Goal: Task Accomplishment & Management: Manage account settings

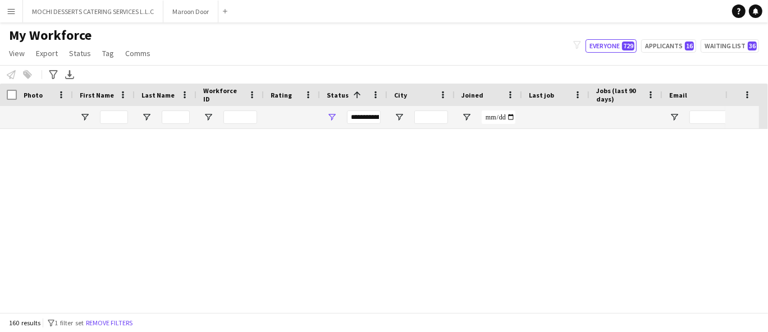
scroll to position [3836, 0]
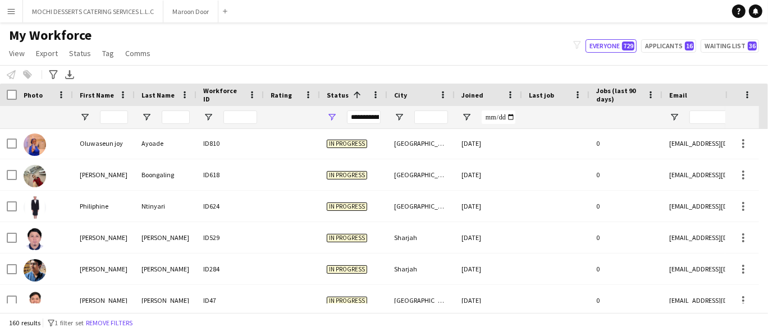
click at [0, 76] on div "Notify workforce Add to tag Select at least one crew to tag him or her. Advance…" at bounding box center [384, 74] width 768 height 19
click at [221, 39] on div "My Workforce View Views Default view New view Update view Delete view Edit name…" at bounding box center [384, 46] width 768 height 38
click at [368, 113] on div "**********" at bounding box center [364, 117] width 34 height 13
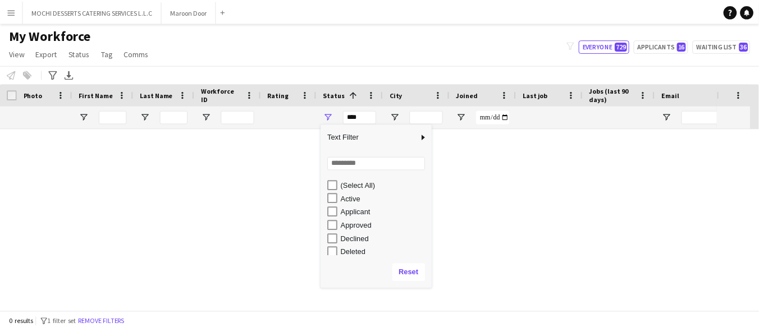
scroll to position [0, 0]
type input "**********"
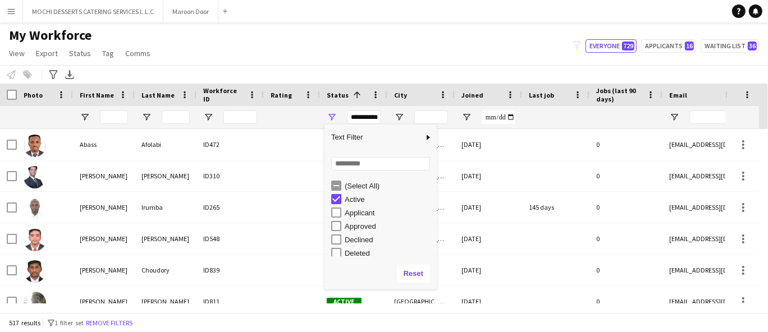
click at [258, 37] on div "My Workforce View Views Default view New view Update view Delete view Edit name…" at bounding box center [384, 46] width 768 height 38
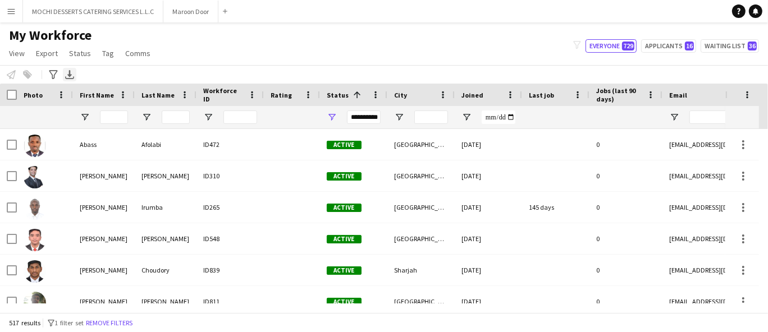
click at [63, 74] on div "Export XLSX" at bounding box center [69, 74] width 13 height 13
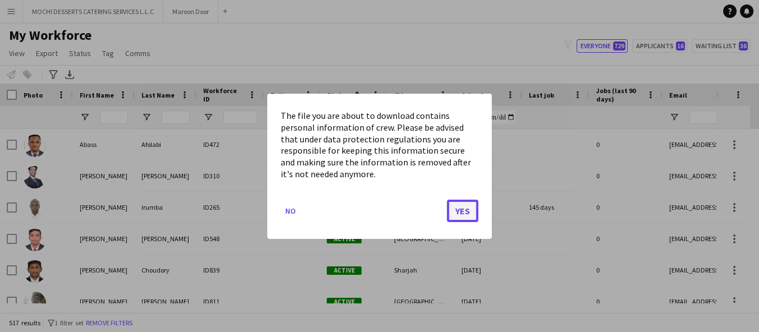
click at [472, 221] on button "Yes" at bounding box center [462, 210] width 31 height 22
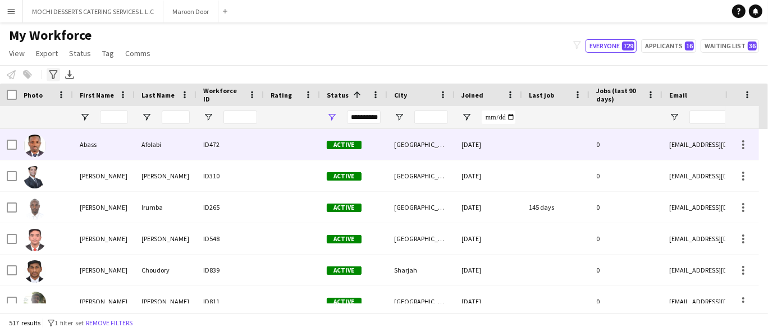
click at [53, 80] on div "Advanced filters" at bounding box center [53, 74] width 13 height 13
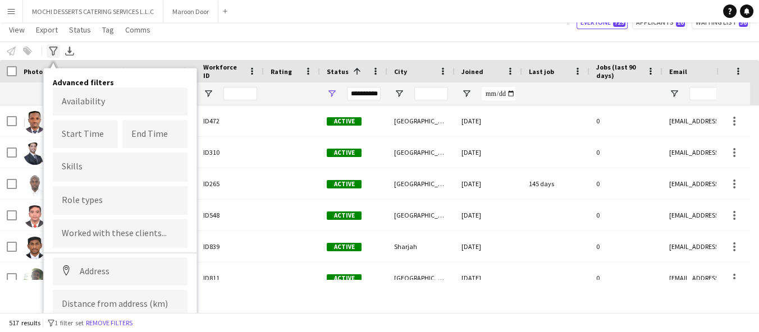
scroll to position [22, 0]
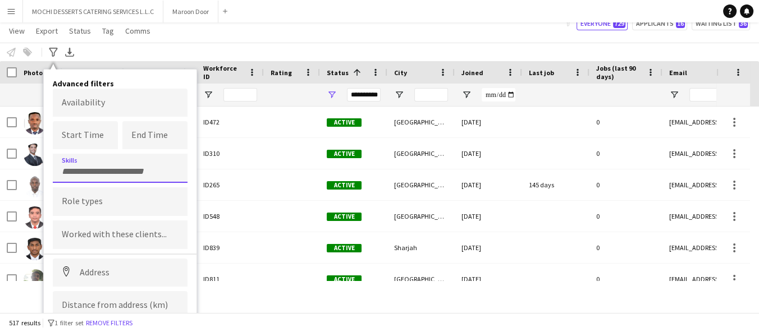
click at [140, 167] on input "Type to search skills..." at bounding box center [120, 172] width 117 height 10
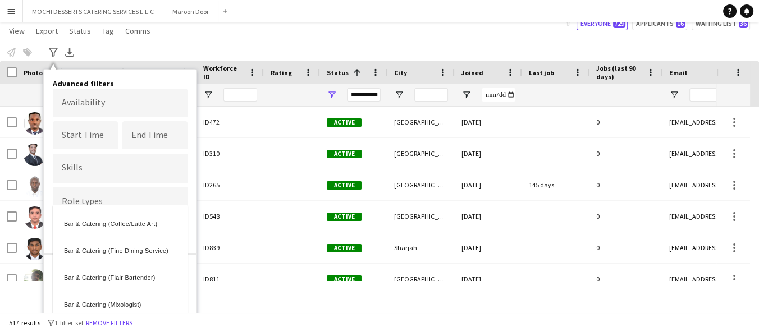
click at [121, 190] on div at bounding box center [379, 166] width 759 height 332
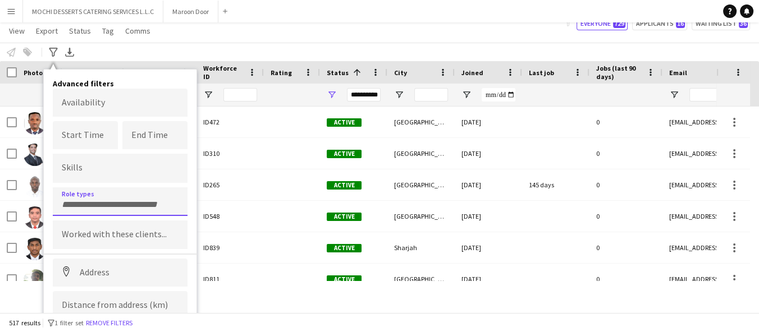
click at [121, 190] on div at bounding box center [120, 201] width 135 height 29
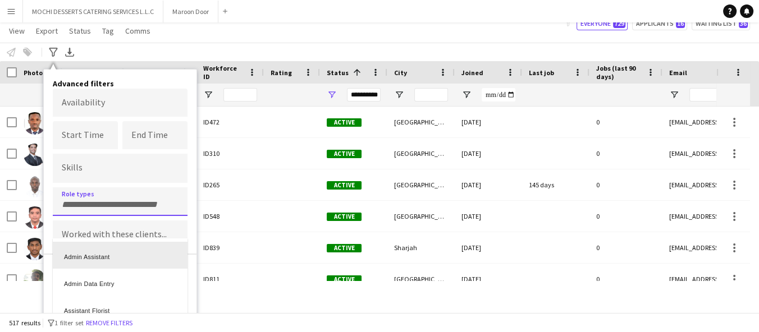
click at [104, 255] on div "Admin Assistant" at bounding box center [120, 255] width 135 height 27
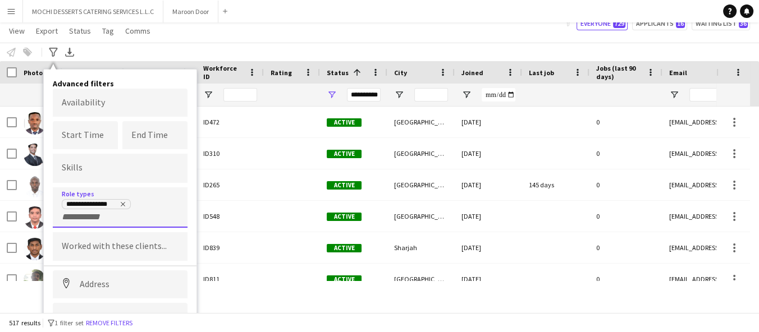
click at [104, 218] on input "+ Role type" at bounding box center [86, 217] width 48 height 10
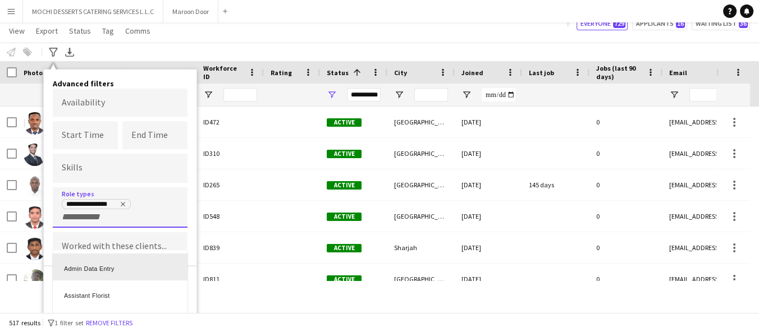
click at [98, 266] on div "Admin Data Entry" at bounding box center [120, 267] width 135 height 27
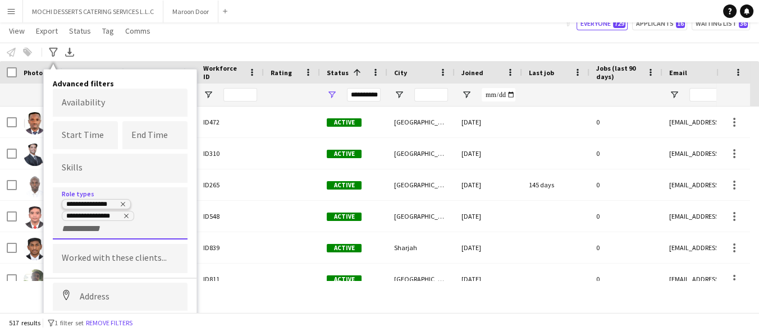
scroll to position [79, 0]
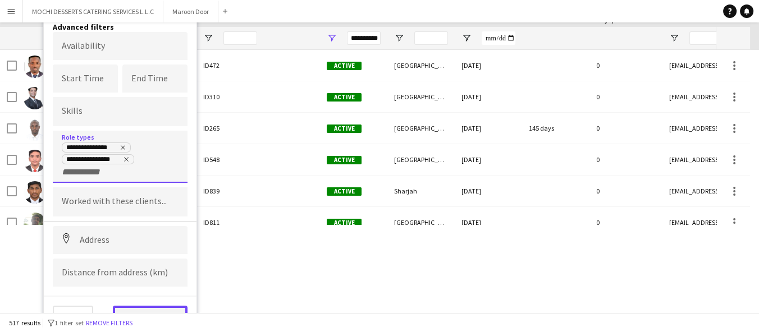
click at [166, 311] on button "View results" at bounding box center [150, 317] width 75 height 22
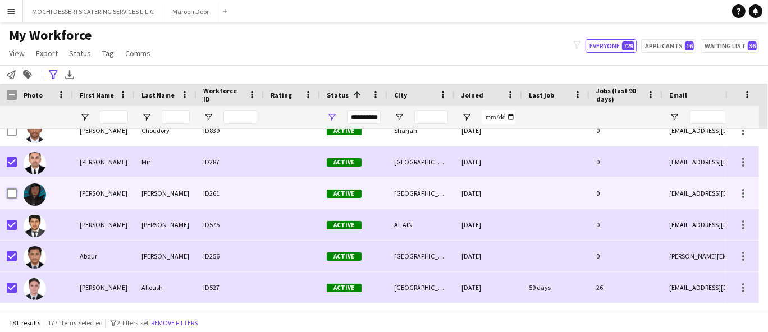
scroll to position [77, 0]
click at [18, 227] on div at bounding box center [45, 224] width 56 height 31
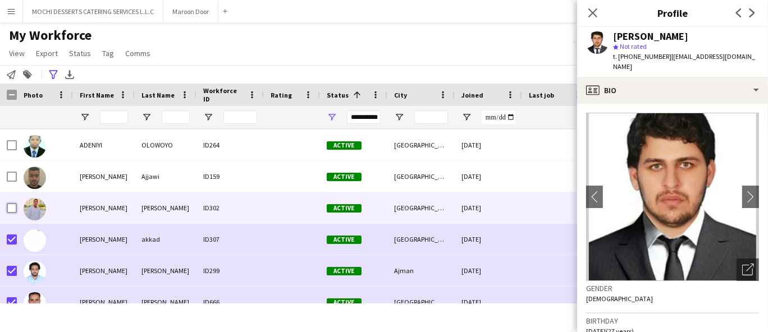
scroll to position [294, 0]
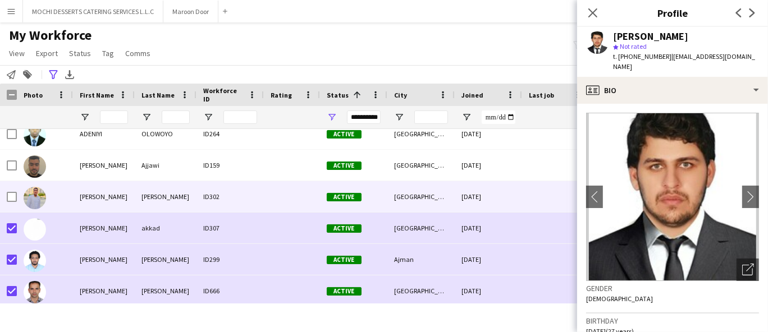
click at [474, 29] on div "My Workforce View Views Default view New view Update view Delete view Edit name…" at bounding box center [384, 46] width 768 height 38
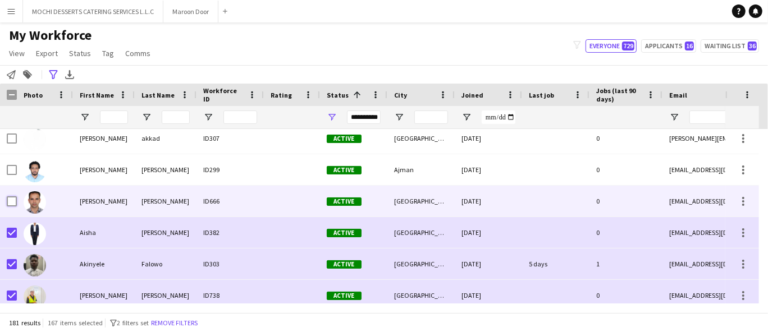
scroll to position [0, 0]
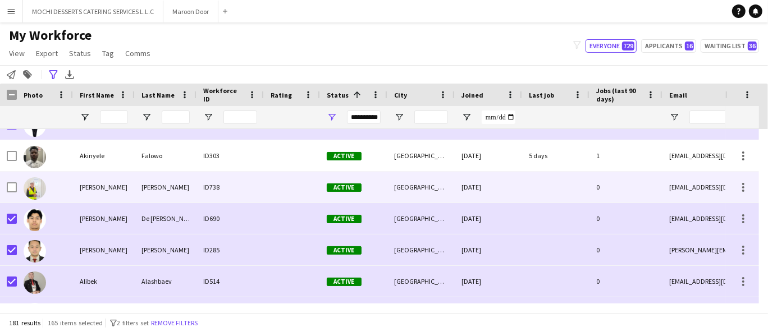
click at [17, 230] on div at bounding box center [45, 218] width 56 height 31
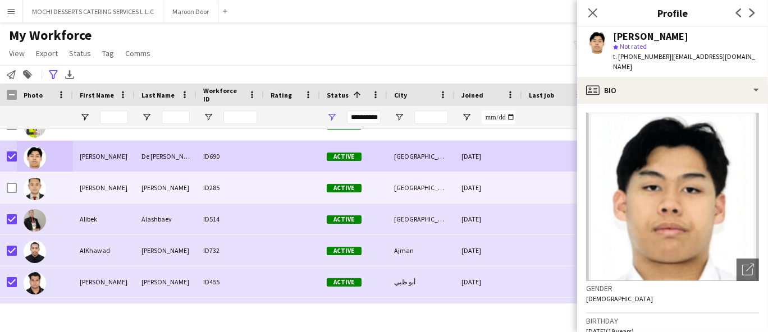
click at [12, 230] on div at bounding box center [12, 219] width 10 height 31
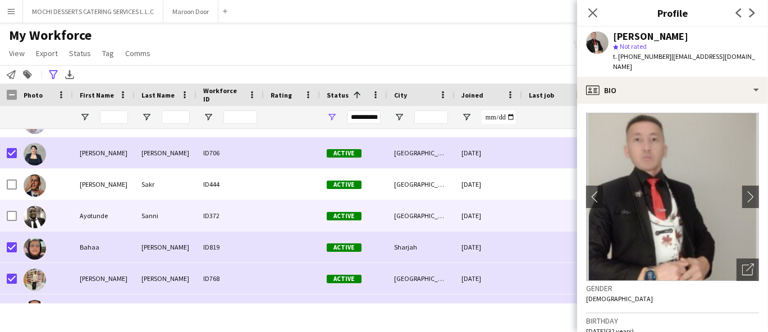
click at [12, 262] on div at bounding box center [12, 247] width 10 height 31
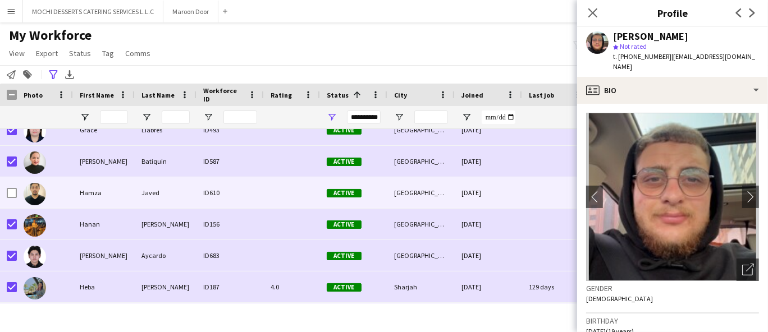
click at [24, 276] on div at bounding box center [35, 287] width 22 height 31
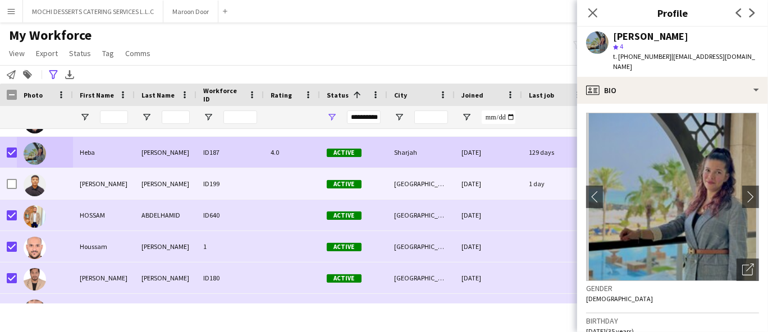
click at [17, 212] on div at bounding box center [45, 215] width 56 height 31
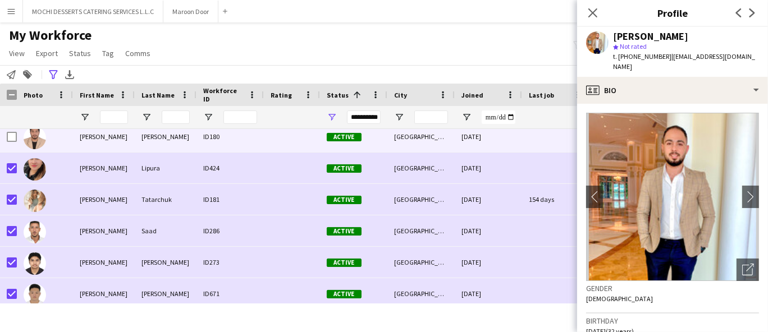
click at [18, 240] on div at bounding box center [45, 231] width 56 height 31
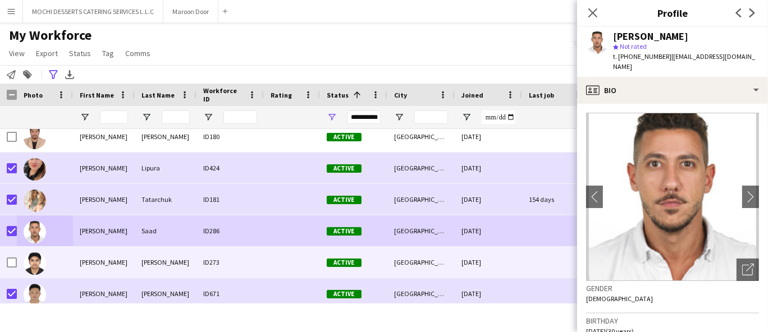
click at [17, 237] on div at bounding box center [45, 231] width 56 height 31
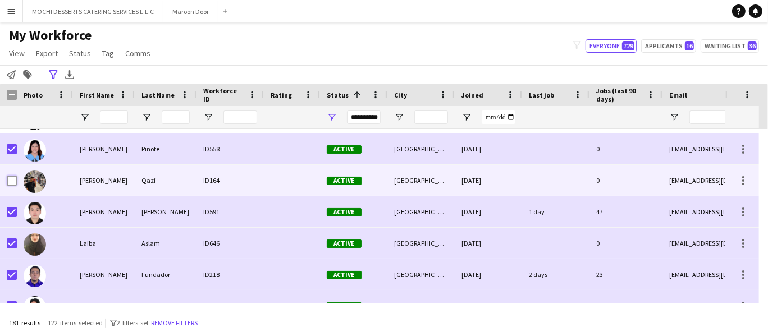
click at [11, 231] on div at bounding box center [12, 243] width 10 height 31
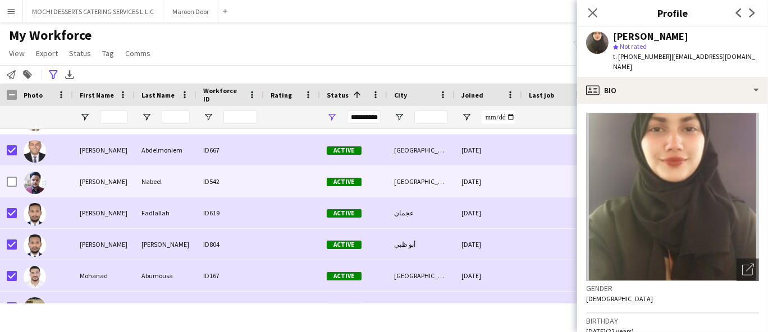
click at [10, 138] on div at bounding box center [12, 150] width 10 height 31
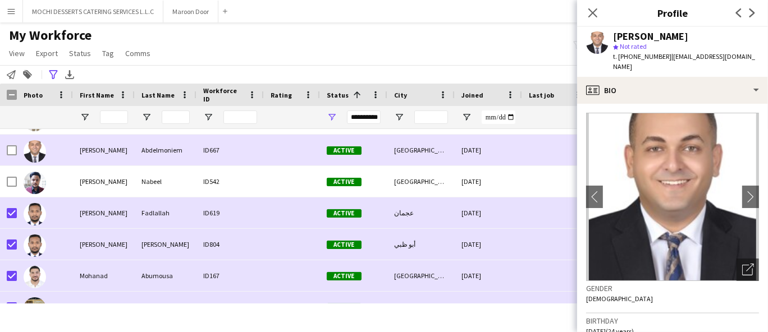
click at [17, 217] on div at bounding box center [45, 213] width 56 height 31
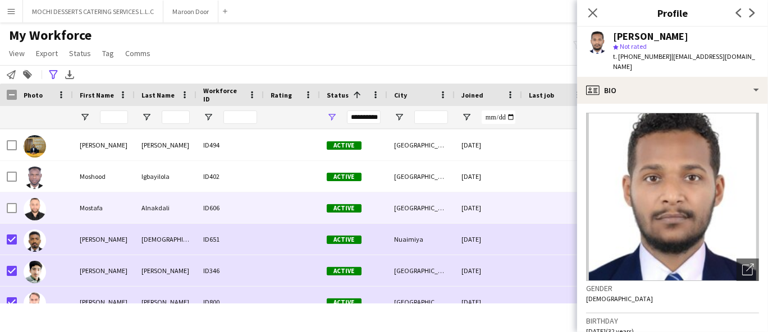
click at [12, 251] on div at bounding box center [12, 239] width 10 height 31
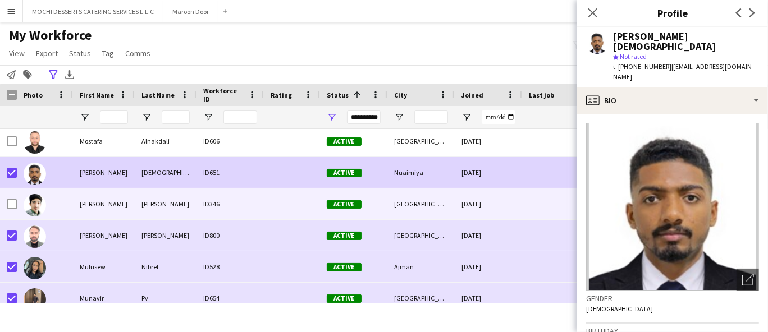
click at [19, 179] on div at bounding box center [45, 172] width 56 height 31
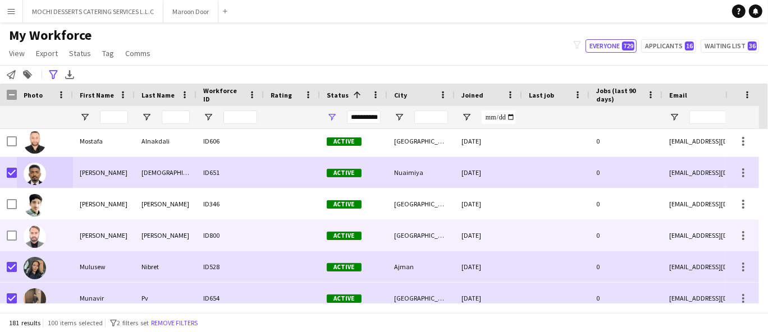
click at [17, 175] on div at bounding box center [45, 172] width 56 height 31
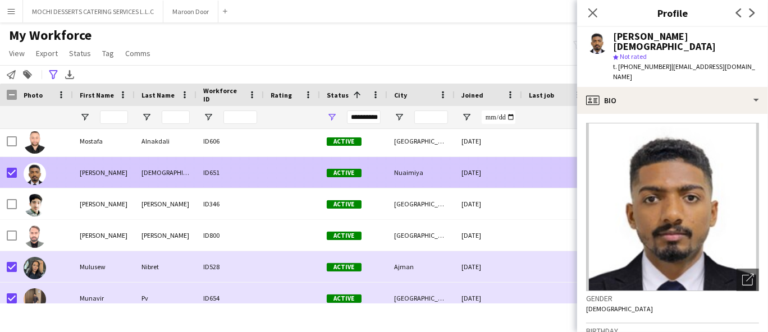
click at [19, 182] on div at bounding box center [45, 172] width 56 height 31
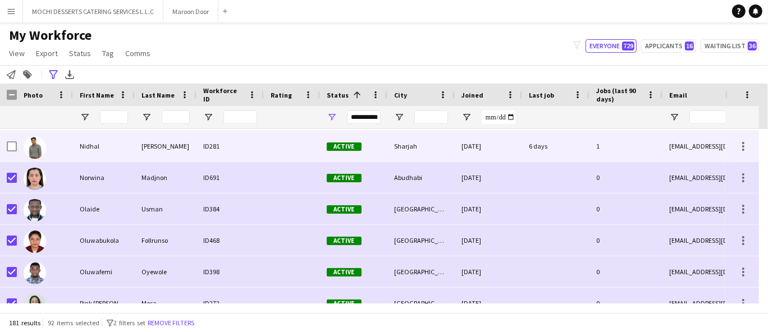
click at [19, 215] on div at bounding box center [45, 209] width 56 height 31
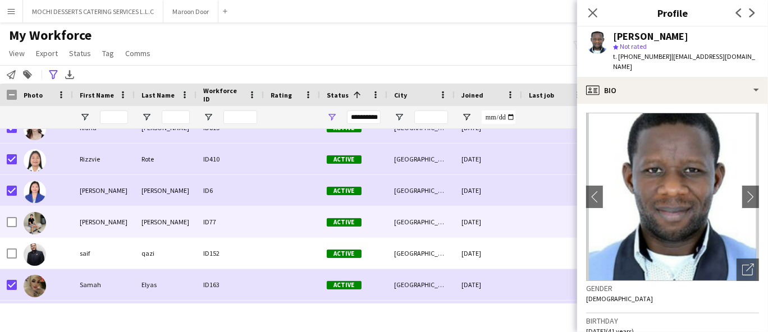
click at [47, 329] on div "Menu Boards Boards Boards All jobs Status Workforce Workforce My Workforce Recr…" at bounding box center [384, 166] width 768 height 332
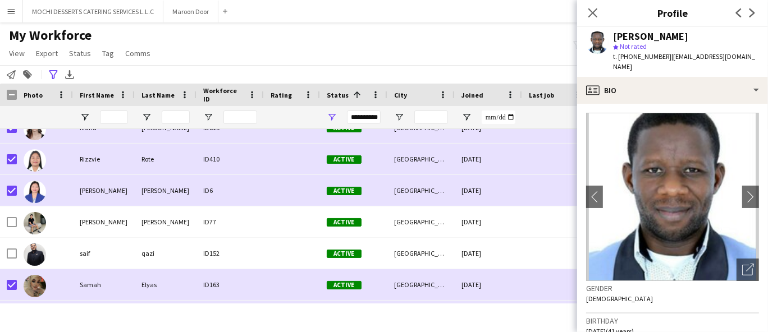
click at [216, 48] on div "My Workforce View Views Default view New view Update view Delete view Edit name…" at bounding box center [384, 46] width 768 height 38
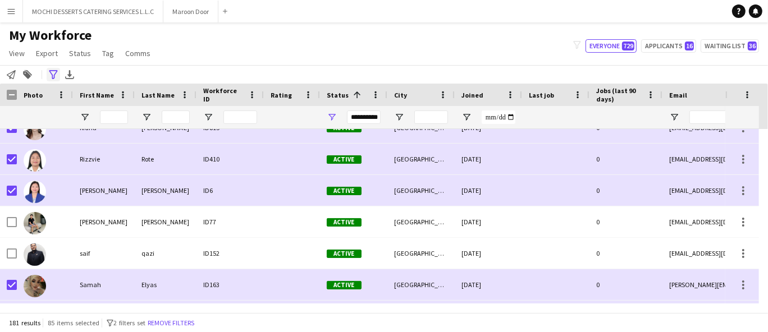
click at [52, 79] on icon at bounding box center [53, 74] width 8 height 9
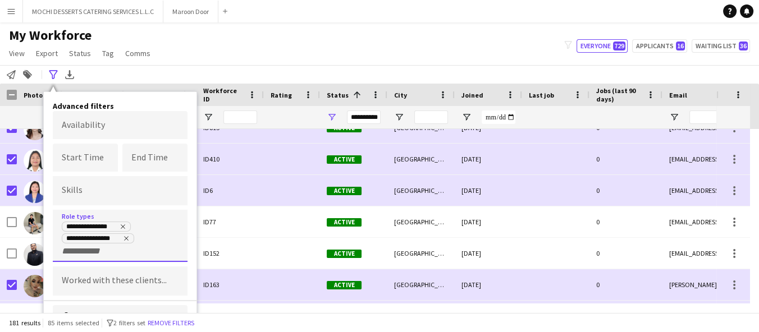
click at [127, 254] on div "**********" at bounding box center [120, 239] width 117 height 36
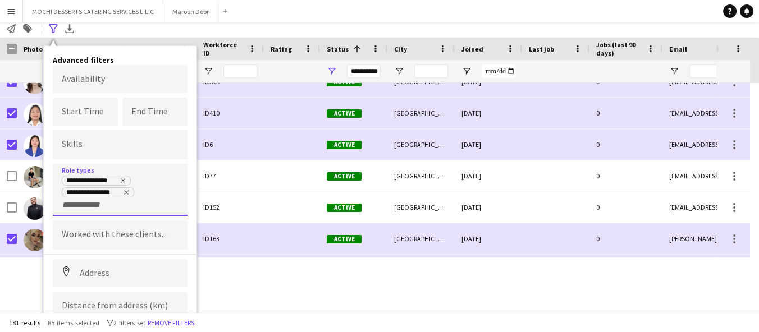
click at [86, 207] on input "+ Role type" at bounding box center [86, 205] width 48 height 10
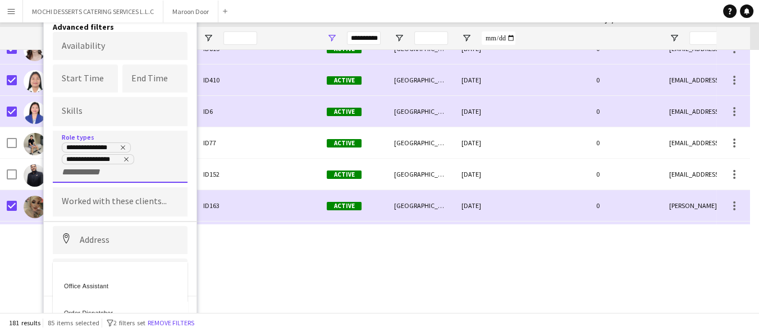
click at [129, 285] on div "Office Assistant" at bounding box center [120, 284] width 135 height 27
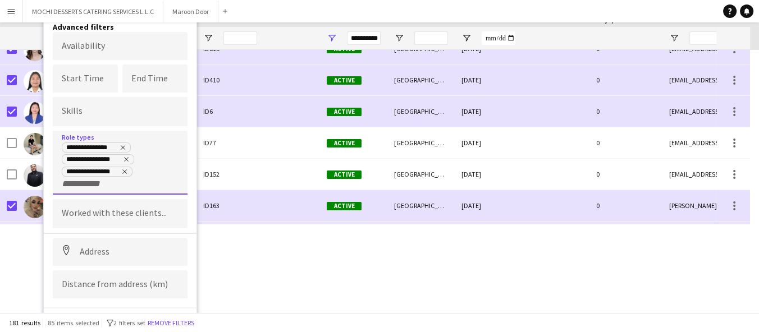
click at [104, 185] on input "+ Role type" at bounding box center [86, 184] width 48 height 10
click at [108, 295] on div "Receptionist" at bounding box center [120, 290] width 135 height 27
click at [130, 185] on input "+ Role type" at bounding box center [148, 184] width 48 height 10
click at [136, 301] on div "Order Picker" at bounding box center [120, 309] width 135 height 27
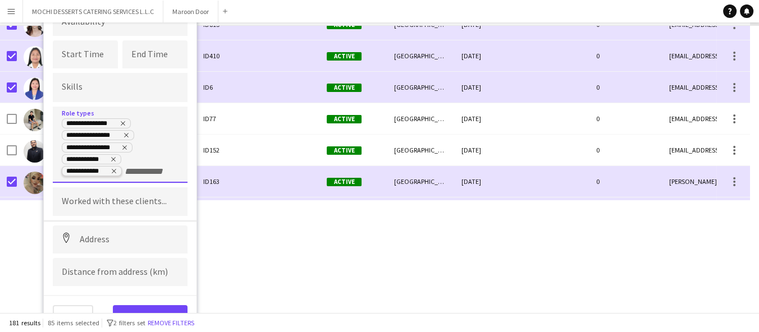
click at [119, 171] on tag-ripple at bounding box center [91, 172] width 59 height 9
click at [111, 172] on icon "Remove tag" at bounding box center [114, 171] width 7 height 7
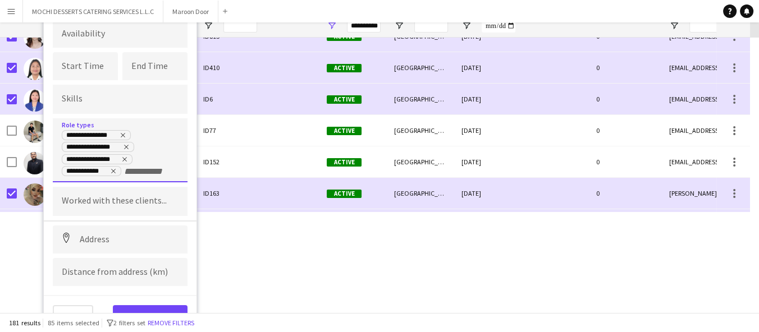
click at [236, 241] on html "Menu Boards Boards Boards All jobs Status Workforce Workforce My Workforce Recr…" at bounding box center [379, 75] width 759 height 332
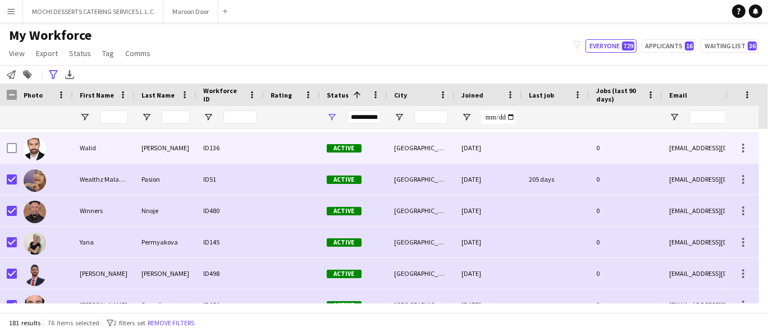
click at [11, 227] on div at bounding box center [12, 242] width 10 height 31
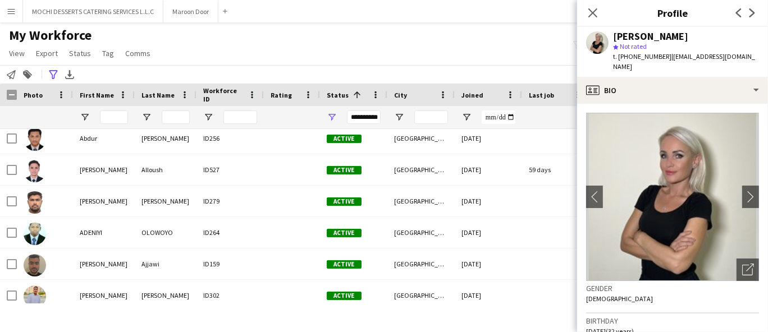
click at [232, 38] on div "My Workforce View Views Default view New view Update view Delete view Edit name…" at bounding box center [384, 46] width 768 height 38
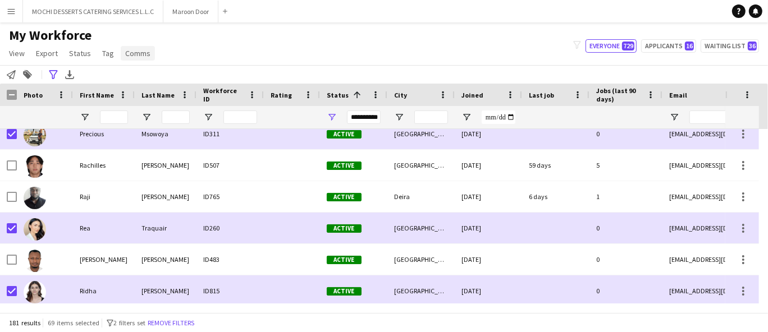
click at [141, 54] on span "Comms" at bounding box center [137, 53] width 25 height 10
click at [140, 51] on span "Comms" at bounding box center [137, 53] width 25 height 10
click at [136, 48] on span "Comms" at bounding box center [137, 53] width 25 height 10
click at [144, 81] on span "Send notification" at bounding box center [156, 77] width 57 height 10
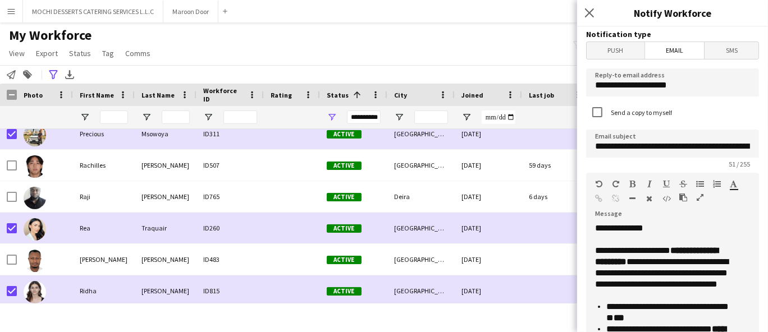
click at [606, 51] on span "Push" at bounding box center [616, 50] width 58 height 17
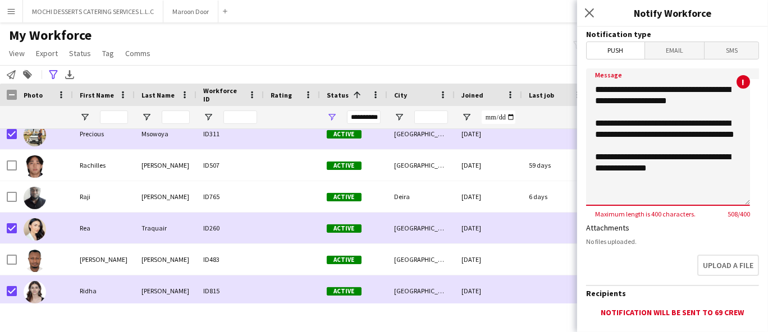
click at [689, 147] on textarea "**********" at bounding box center [668, 137] width 164 height 138
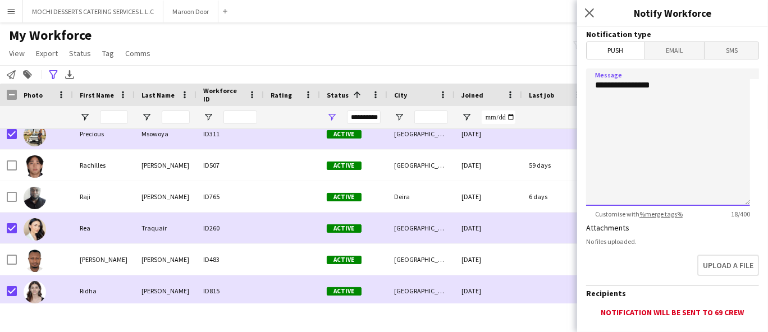
paste textarea "**********"
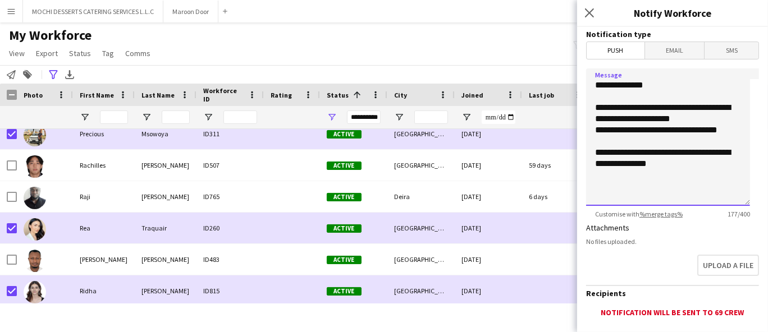
click at [738, 172] on textarea "**********" at bounding box center [668, 137] width 164 height 138
click at [719, 129] on textarea "**********" at bounding box center [668, 137] width 164 height 138
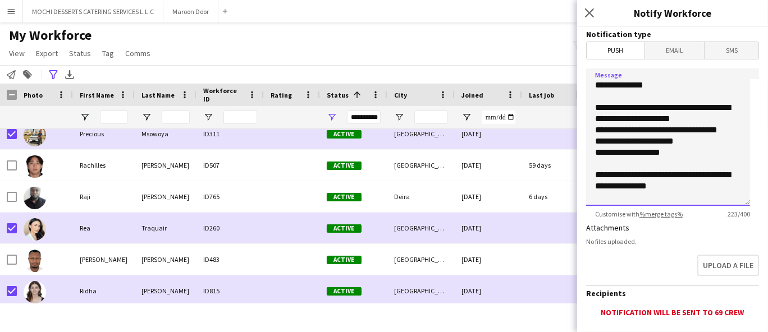
click at [707, 187] on textarea "**********" at bounding box center [668, 137] width 164 height 138
click at [725, 183] on textarea "**********" at bounding box center [668, 137] width 164 height 138
click at [720, 188] on textarea "**********" at bounding box center [668, 137] width 164 height 138
type textarea "**********"
click at [208, 49] on div "My Workforce View Views Default view New view Update view Delete view Edit name…" at bounding box center [384, 46] width 768 height 38
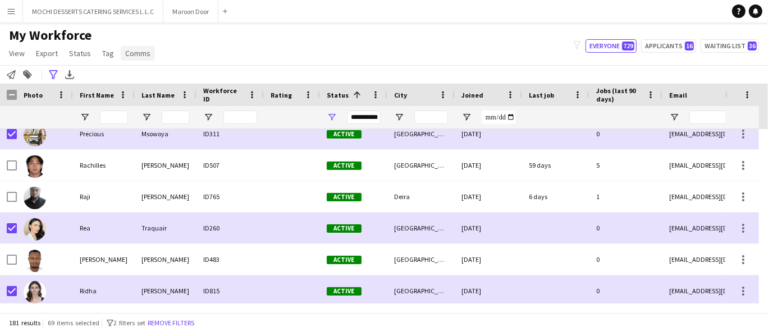
click at [139, 52] on span "Comms" at bounding box center [137, 53] width 25 height 10
click at [164, 74] on span "Send notification" at bounding box center [156, 77] width 57 height 10
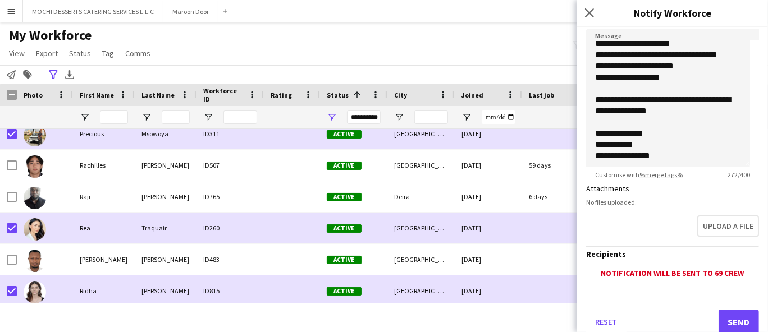
scroll to position [71, 0]
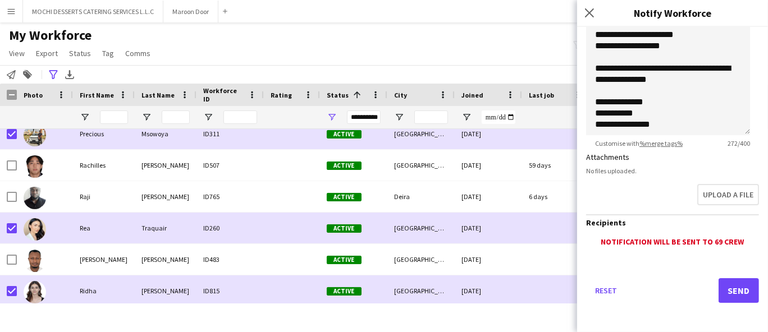
click at [732, 288] on button "Send" at bounding box center [739, 290] width 40 height 25
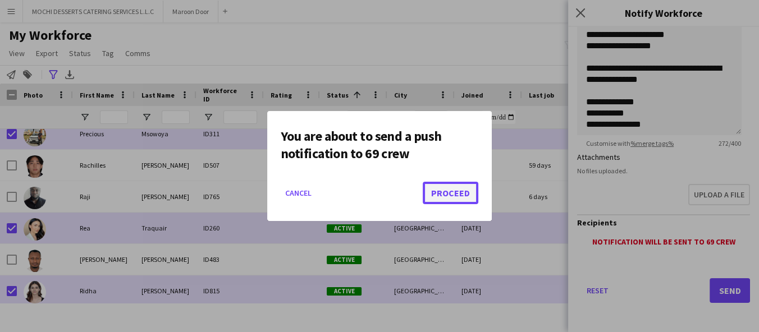
click at [460, 194] on button "Proceed" at bounding box center [451, 193] width 56 height 22
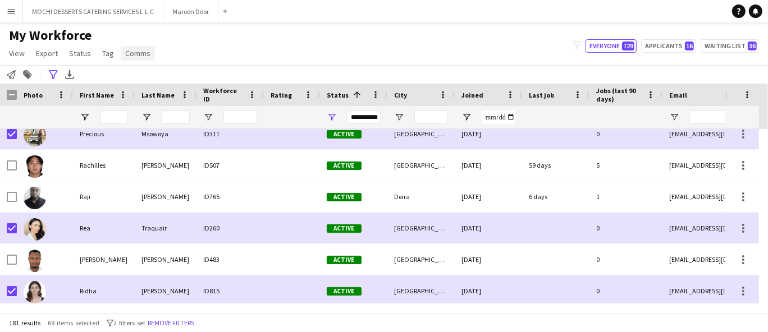
click at [139, 49] on span "Comms" at bounding box center [137, 53] width 25 height 10
click at [175, 78] on span "Send notification" at bounding box center [156, 77] width 57 height 10
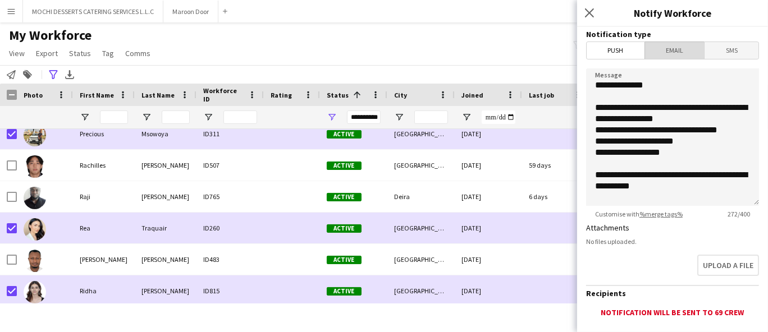
click at [673, 51] on span "Email" at bounding box center [675, 50] width 60 height 17
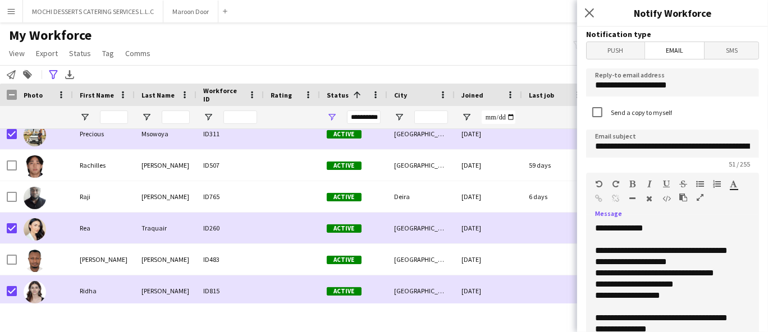
click at [692, 278] on div "**********" at bounding box center [668, 290] width 164 height 135
copy div "**********"
click at [643, 245] on div "**********" at bounding box center [668, 290] width 164 height 135
paste div
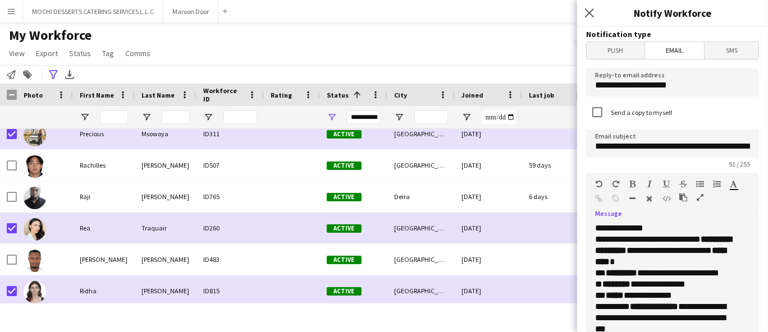
scroll to position [24, 0]
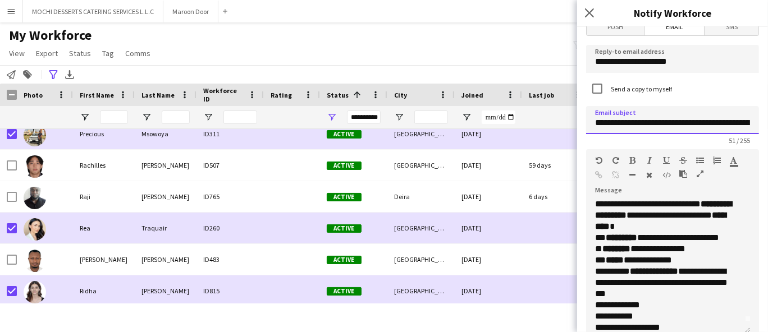
click at [687, 126] on input "**********" at bounding box center [672, 120] width 173 height 28
paste input
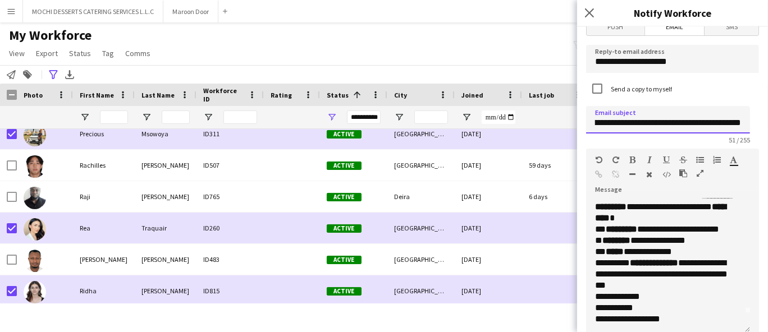
scroll to position [0, 0]
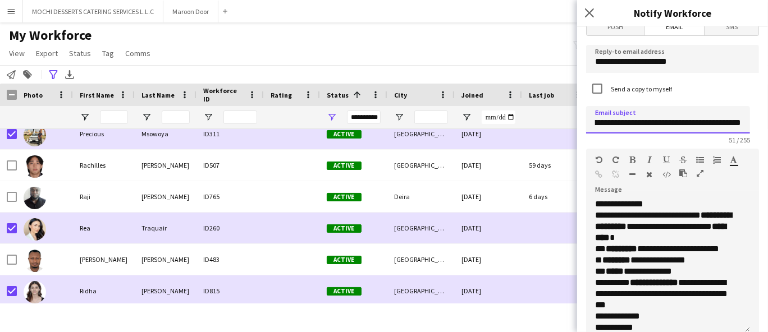
type input "**********"
click at [707, 236] on p "**********" at bounding box center [663, 227] width 136 height 34
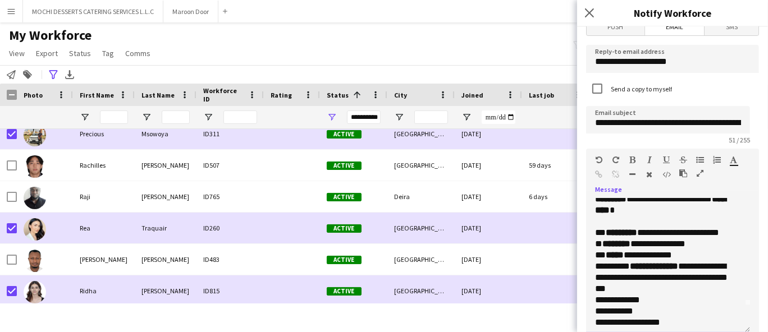
scroll to position [31, 0]
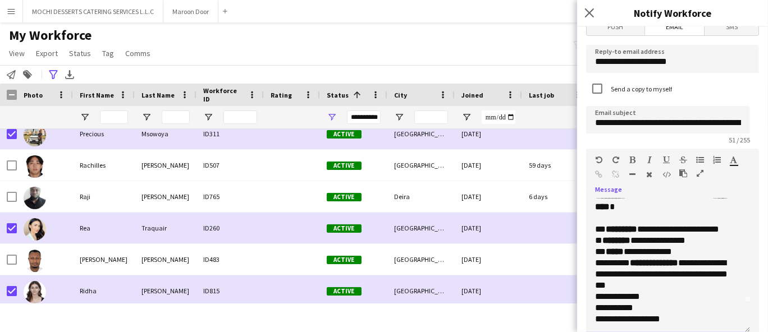
click at [703, 253] on p "**********" at bounding box center [663, 241] width 136 height 34
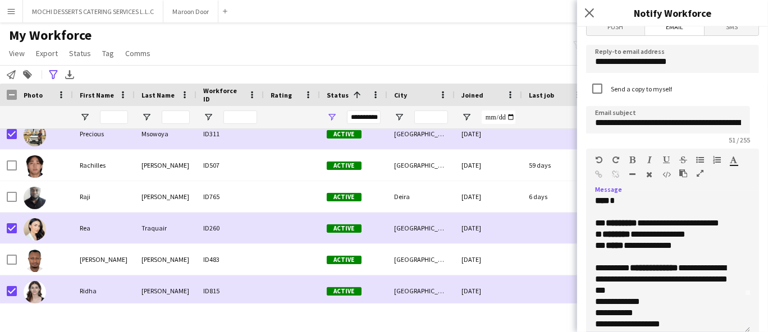
scroll to position [38, 0]
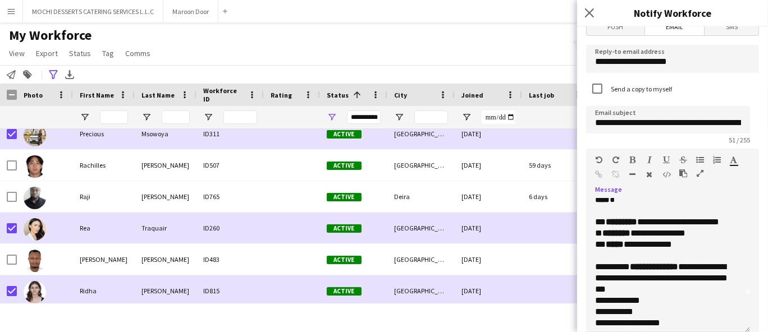
click at [665, 289] on p "**********" at bounding box center [663, 279] width 136 height 34
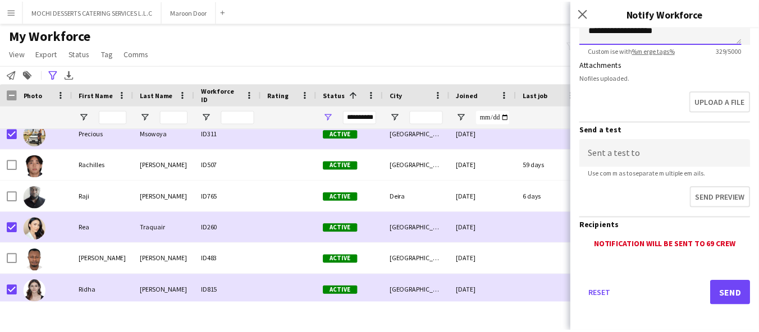
scroll to position [315, 0]
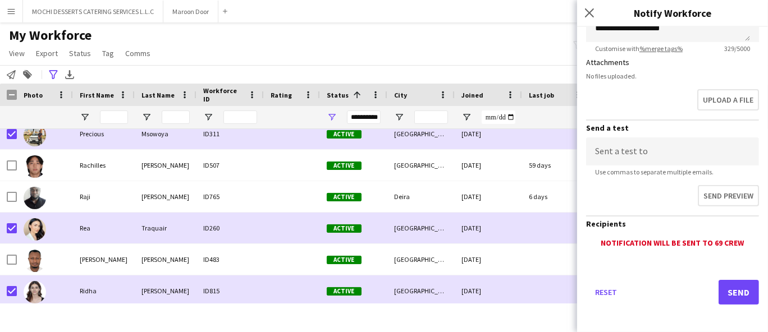
click at [730, 289] on button "Send" at bounding box center [739, 292] width 40 height 25
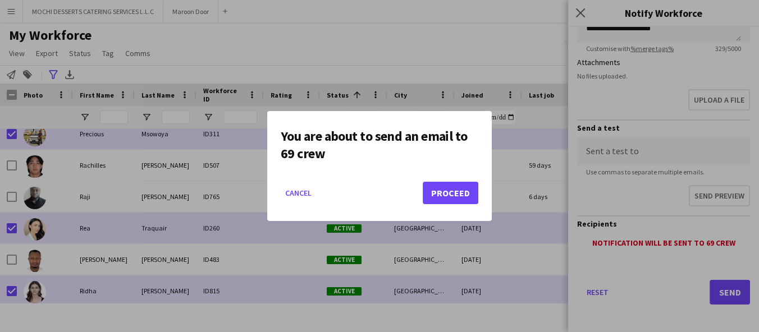
click at [467, 201] on button "Proceed" at bounding box center [451, 193] width 56 height 22
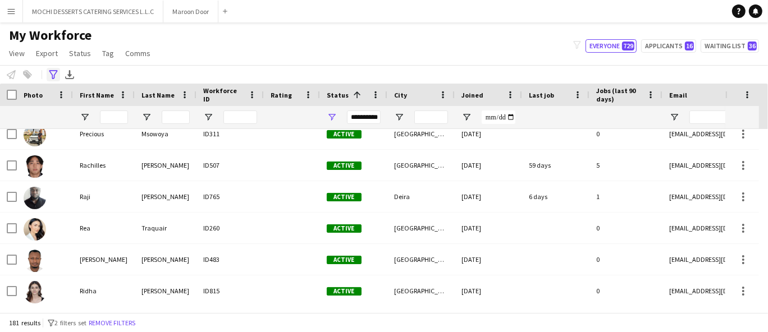
click at [47, 71] on div "Advanced filters" at bounding box center [53, 74] width 13 height 13
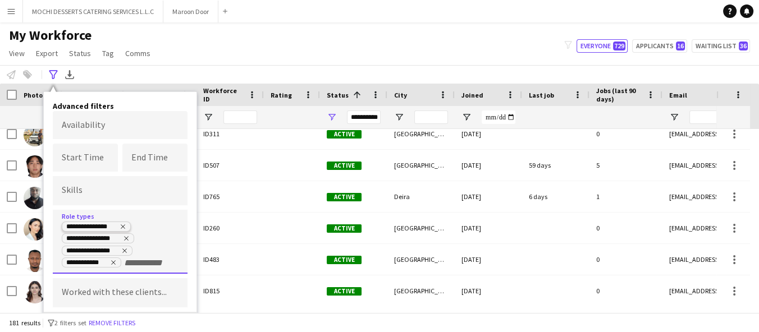
click at [122, 228] on icon "Remove tag" at bounding box center [123, 226] width 7 height 7
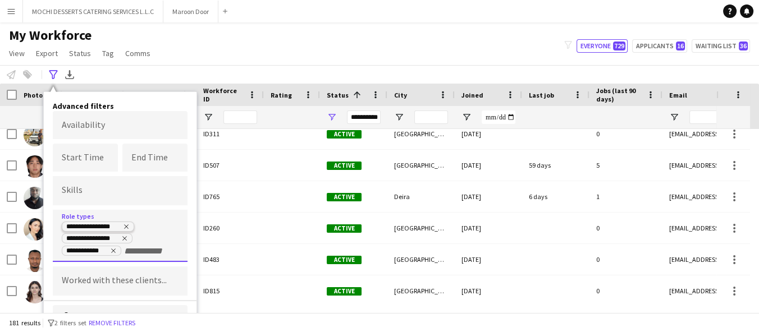
click at [127, 225] on icon "Remove tag" at bounding box center [126, 227] width 4 height 4
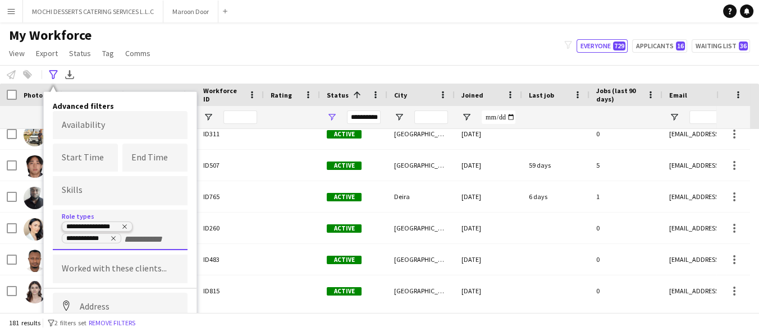
click at [127, 224] on icon "Remove tag" at bounding box center [124, 226] width 7 height 7
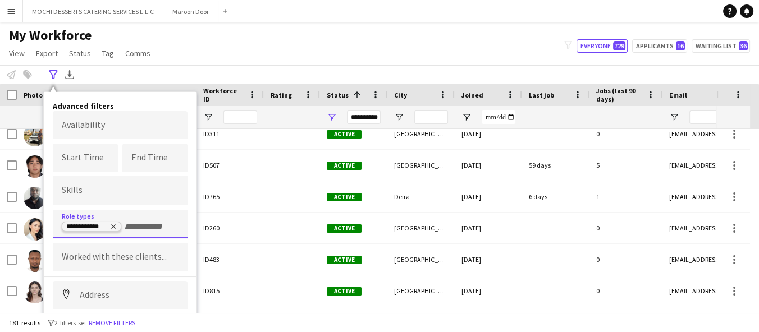
click at [112, 225] on icon "Remove tag" at bounding box center [113, 226] width 7 height 7
click at [112, 225] on input "Type to search role types..." at bounding box center [120, 227] width 117 height 10
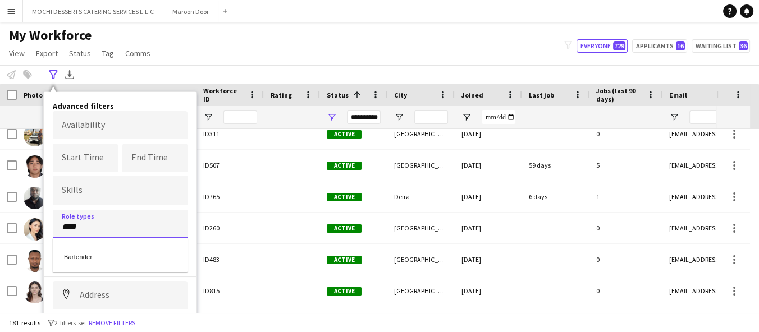
type input "****"
click at [147, 253] on div "Bartender" at bounding box center [120, 255] width 135 height 27
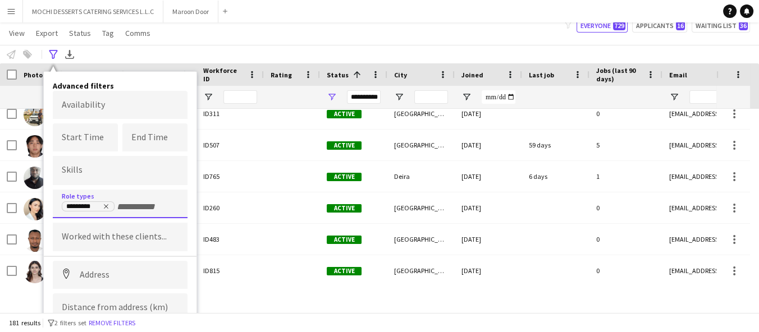
scroll to position [56, 0]
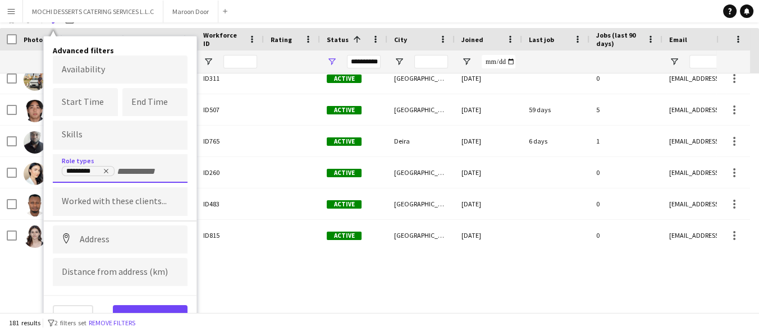
click at [164, 321] on div "181 results filter-1 2 filters set Remove filters" at bounding box center [379, 322] width 759 height 19
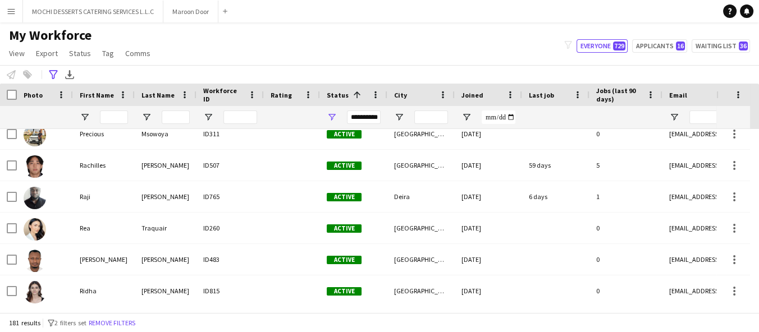
scroll to position [0, 0]
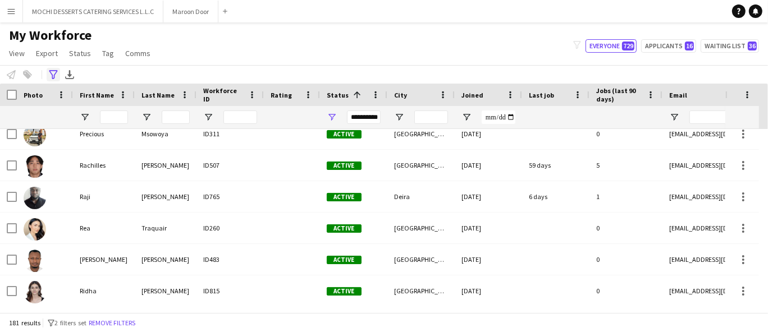
click at [57, 77] on icon "Advanced filters" at bounding box center [53, 74] width 9 height 9
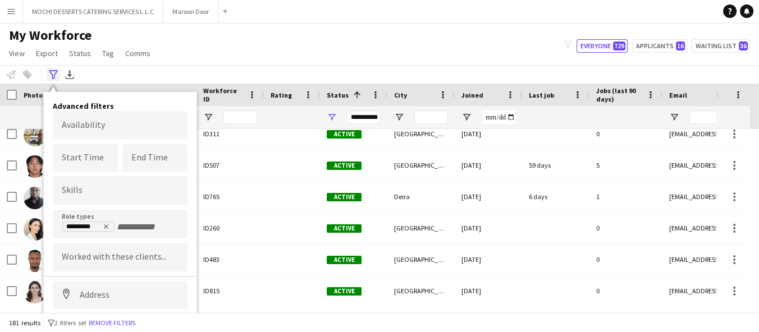
scroll to position [56, 0]
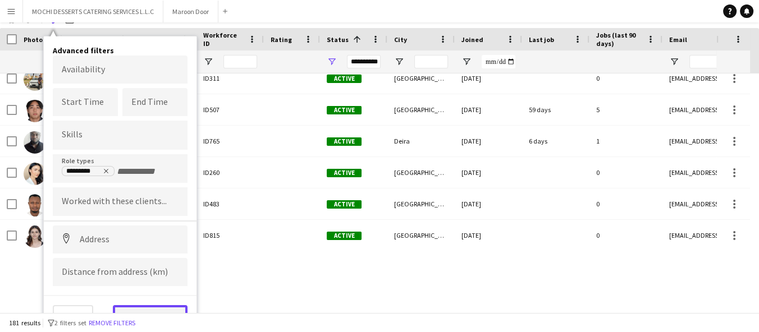
click at [150, 312] on button "View results" at bounding box center [150, 316] width 75 height 22
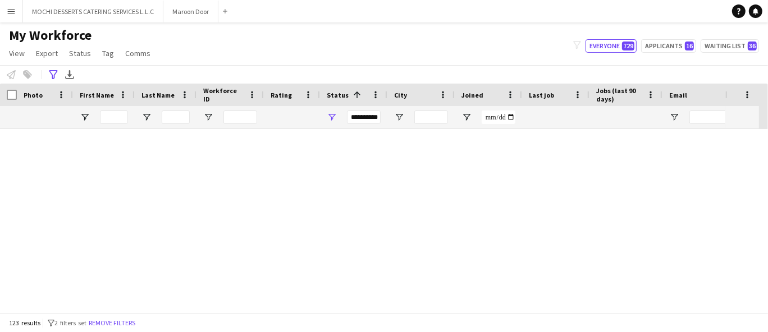
scroll to position [3691, 0]
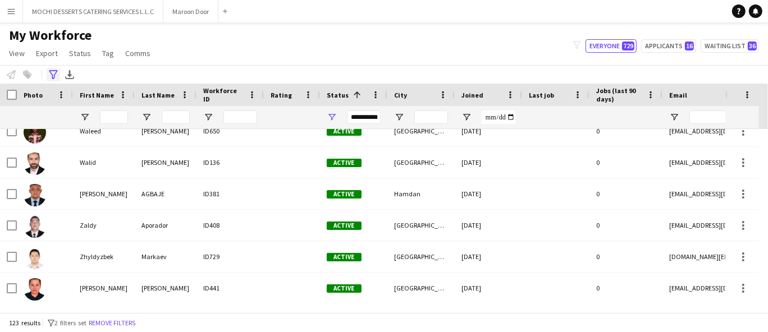
click at [52, 73] on icon "Advanced filters" at bounding box center [53, 74] width 9 height 9
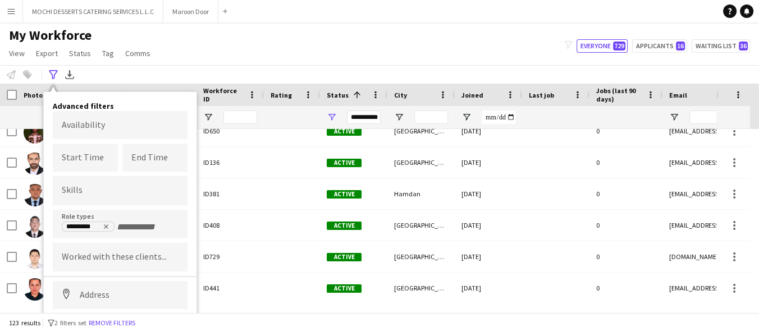
click at [184, 54] on div "My Workforce View Views Default view New view Update view Delete view Edit name…" at bounding box center [379, 46] width 759 height 38
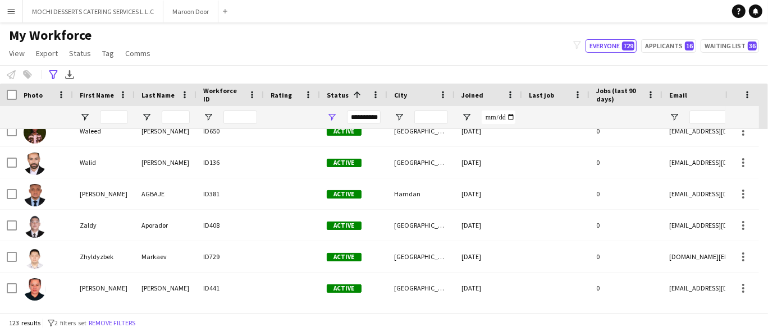
click at [17, 94] on div "Photo" at bounding box center [45, 95] width 56 height 22
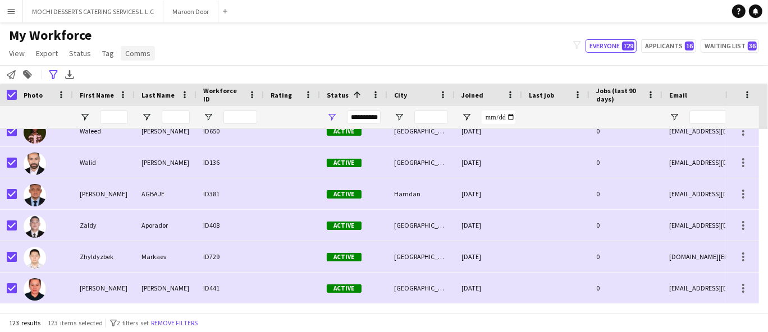
click at [144, 47] on link "Comms" at bounding box center [138, 53] width 34 height 15
click at [147, 69] on link "Send notification" at bounding box center [158, 78] width 79 height 24
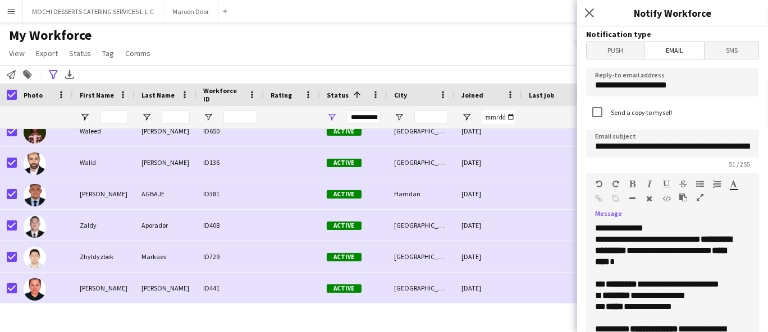
click at [643, 258] on p "**********" at bounding box center [663, 251] width 136 height 34
paste div
click at [622, 46] on span "Push" at bounding box center [616, 50] width 58 height 17
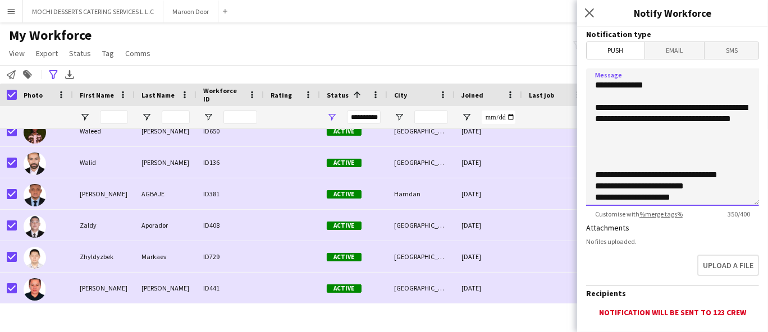
scroll to position [171, 0]
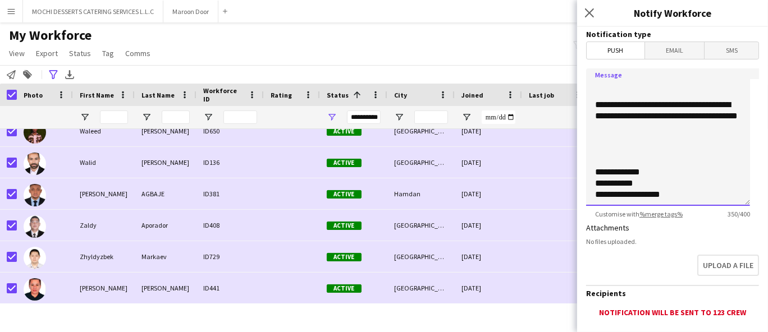
drag, startPoint x: 596, startPoint y: 103, endPoint x: 676, endPoint y: 240, distance: 159.0
click at [676, 240] on form "**********" at bounding box center [672, 216] width 191 height 378
paste textarea "**********"
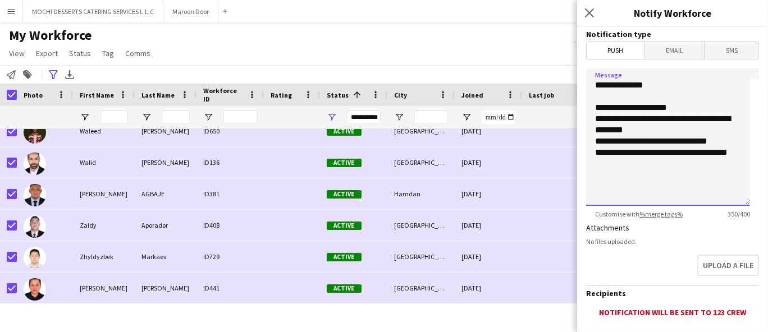
scroll to position [0, 0]
click at [662, 131] on textarea "**********" at bounding box center [668, 137] width 164 height 138
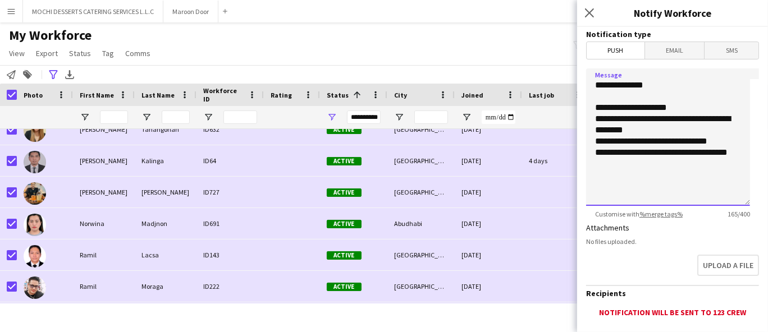
scroll to position [2903, 0]
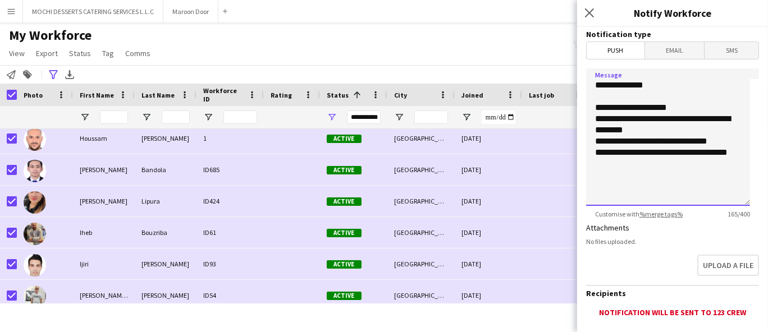
type textarea "**********"
click at [242, 118] on input "Workforce ID Filter Input" at bounding box center [240, 117] width 34 height 13
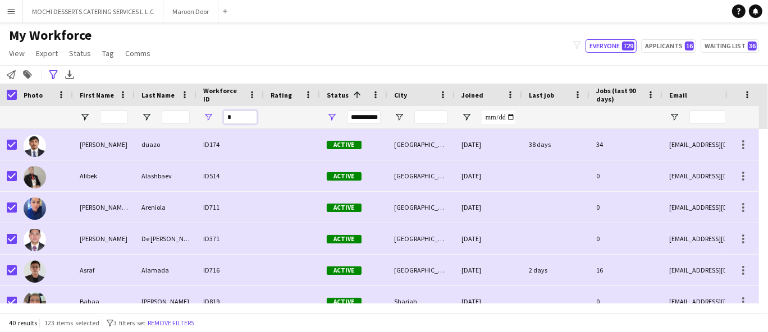
type input "*"
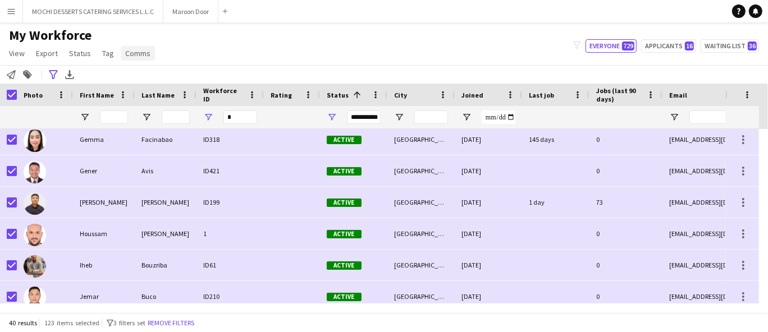
click at [141, 46] on link "Comms" at bounding box center [138, 53] width 34 height 15
click at [165, 85] on link "Send notification" at bounding box center [158, 78] width 79 height 24
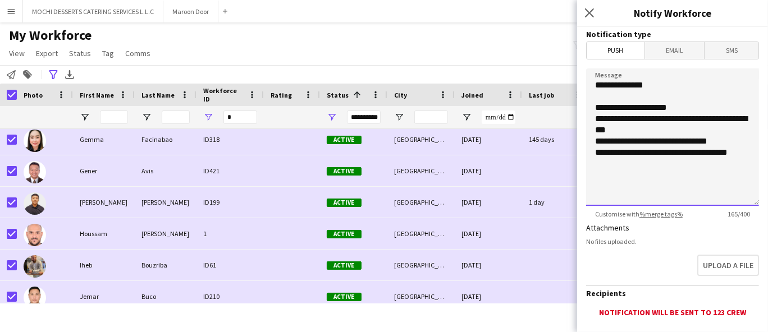
click at [660, 171] on textarea "**********" at bounding box center [672, 137] width 173 height 138
paste textarea "**********"
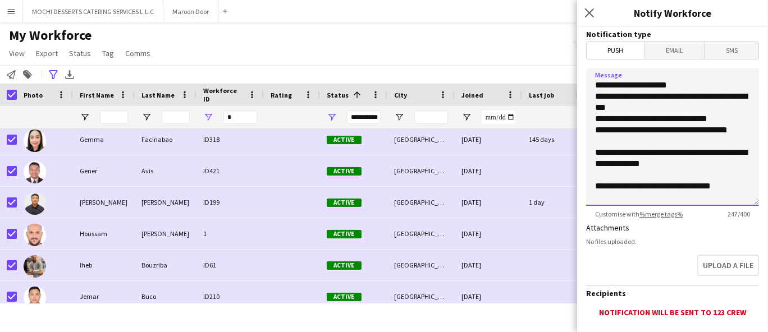
click at [597, 86] on textarea "**********" at bounding box center [672, 137] width 173 height 138
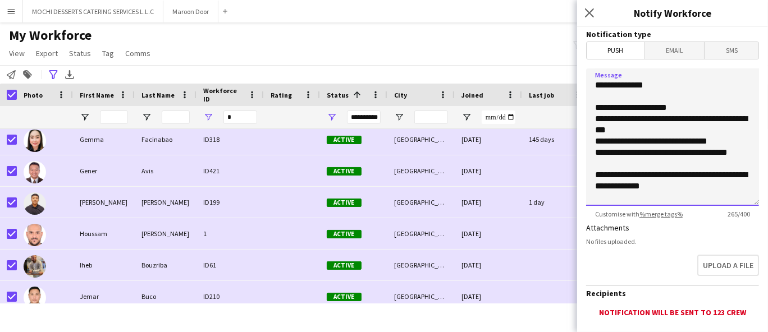
type textarea "**********"
click at [109, 121] on input "First Name Filter Input" at bounding box center [114, 117] width 28 height 13
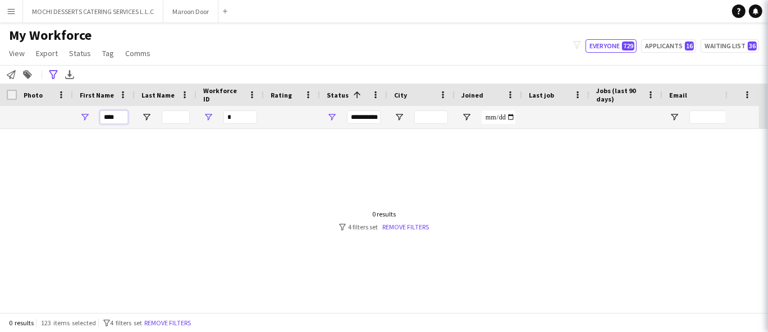
scroll to position [0, 0]
type input "*"
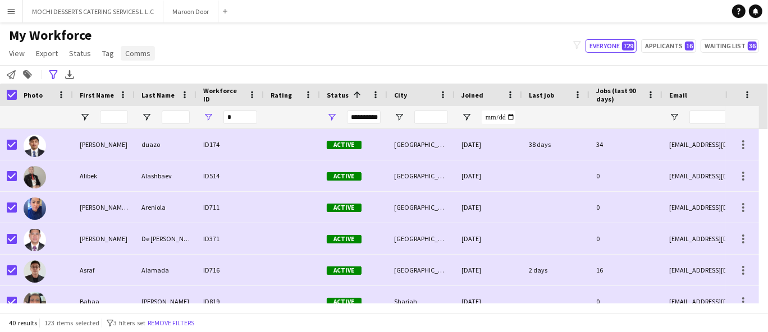
click at [136, 57] on span "Comms" at bounding box center [137, 53] width 25 height 10
click at [145, 71] on link "Send notification" at bounding box center [158, 78] width 79 height 24
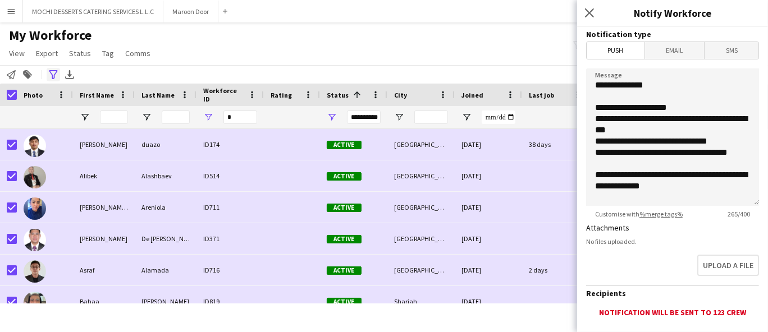
click at [56, 72] on icon at bounding box center [53, 74] width 8 height 9
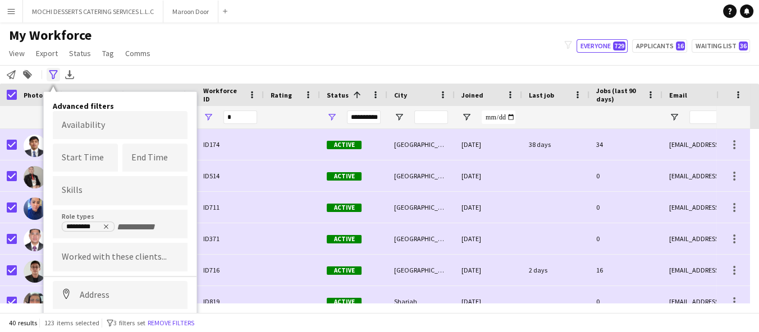
click at [56, 72] on icon at bounding box center [53, 74] width 8 height 9
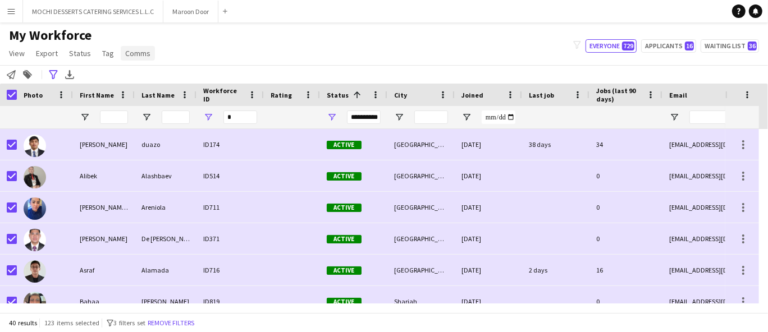
click at [143, 53] on span "Comms" at bounding box center [137, 53] width 25 height 10
click at [141, 71] on link "Send notification" at bounding box center [158, 78] width 79 height 24
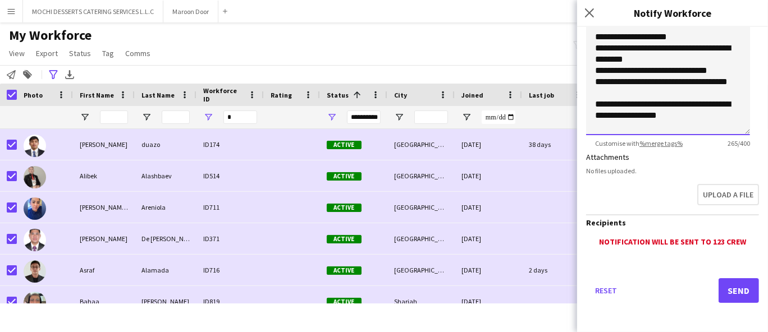
click at [704, 40] on textarea "**********" at bounding box center [668, 67] width 164 height 138
click at [608, 36] on textarea "**********" at bounding box center [668, 67] width 164 height 138
click at [597, 39] on textarea "**********" at bounding box center [668, 67] width 164 height 138
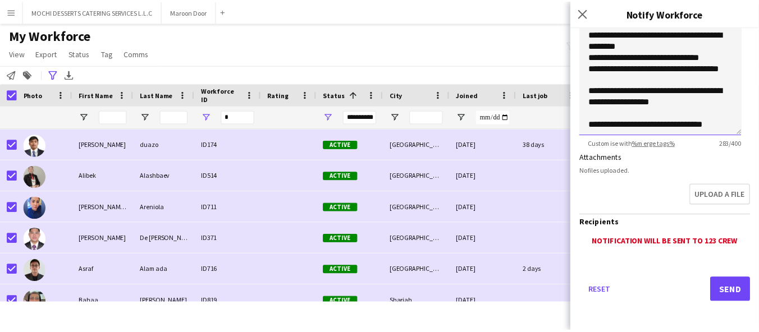
scroll to position [42, 0]
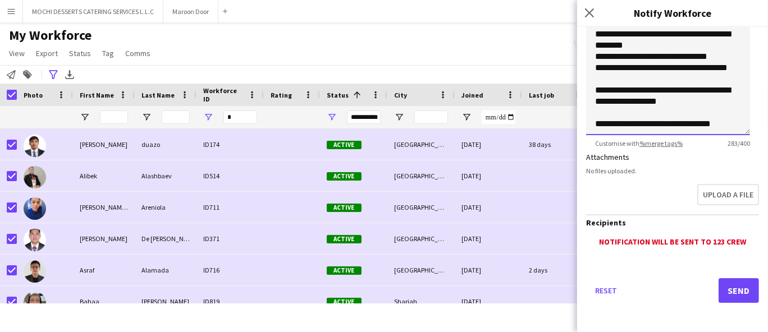
type textarea "**********"
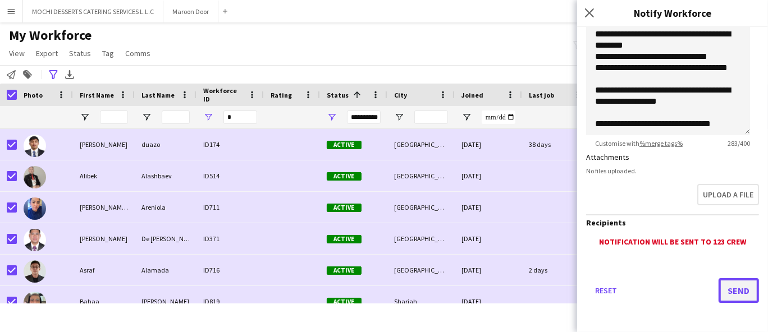
click at [726, 285] on button "Send" at bounding box center [739, 290] width 40 height 25
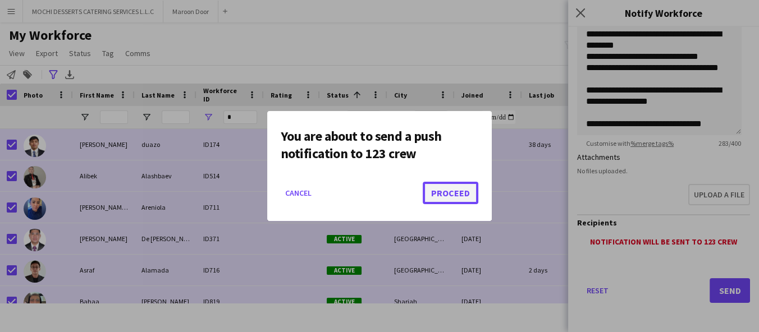
click at [462, 198] on button "Proceed" at bounding box center [451, 193] width 56 height 22
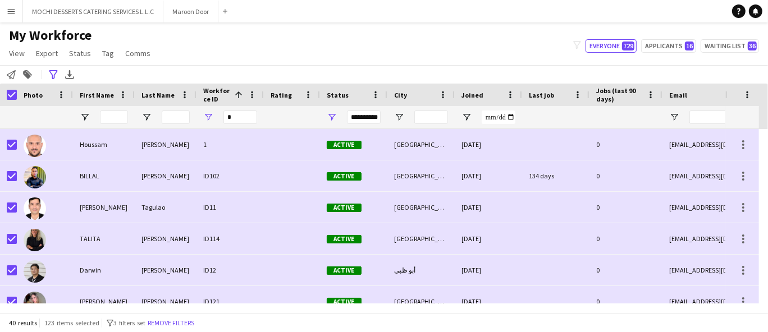
click at [24, 147] on img at bounding box center [35, 146] width 22 height 22
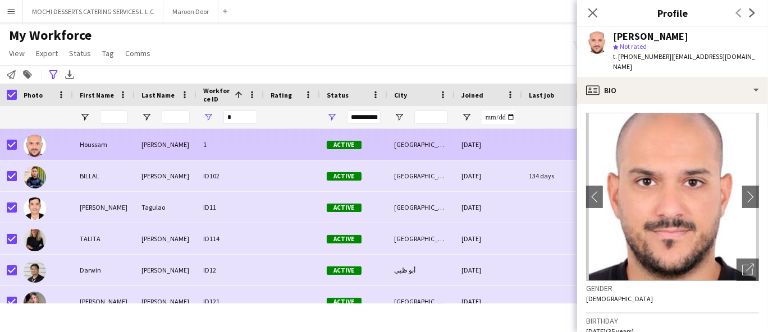
click at [21, 143] on div at bounding box center [45, 144] width 56 height 31
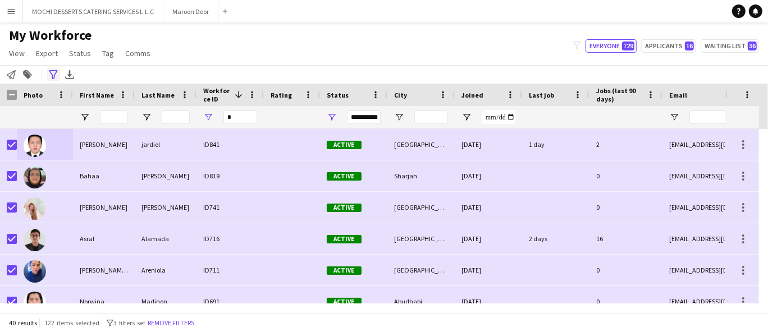
click at [49, 74] on icon "Advanced filters" at bounding box center [53, 74] width 9 height 9
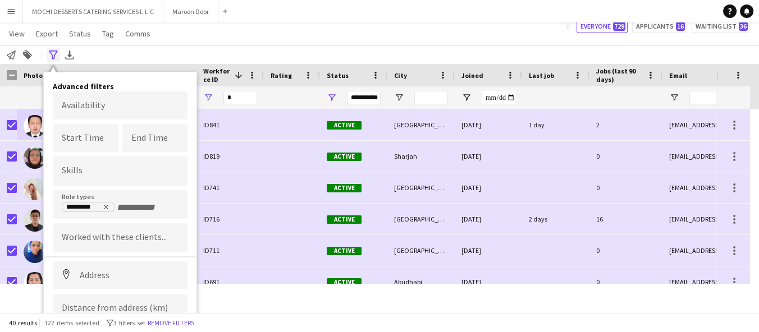
scroll to position [56, 0]
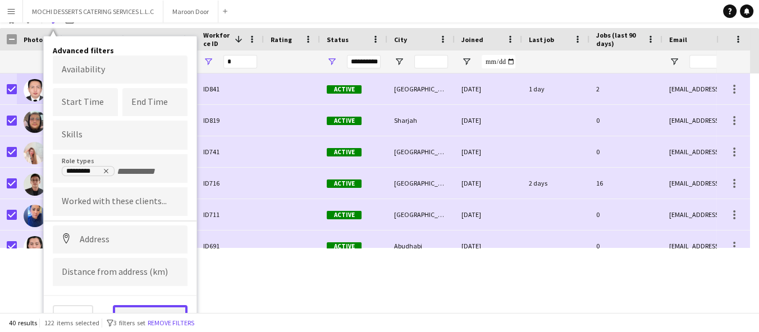
click at [151, 311] on button "View results" at bounding box center [150, 316] width 75 height 22
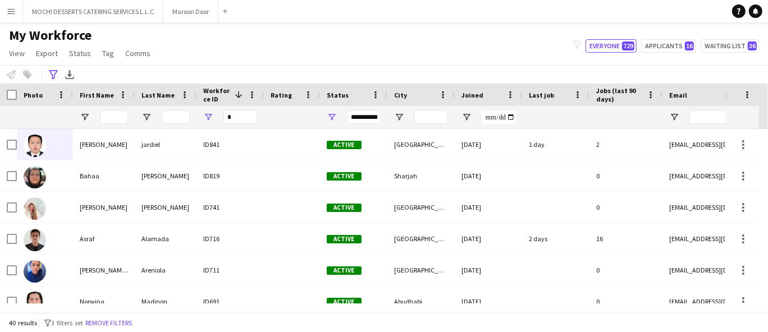
click at [18, 107] on div at bounding box center [45, 117] width 56 height 22
click at [242, 119] on input "*" at bounding box center [240, 117] width 34 height 13
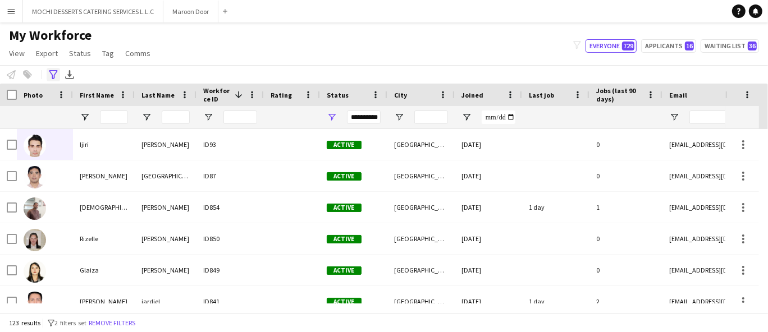
click at [49, 75] on icon "Advanced filters" at bounding box center [53, 74] width 9 height 9
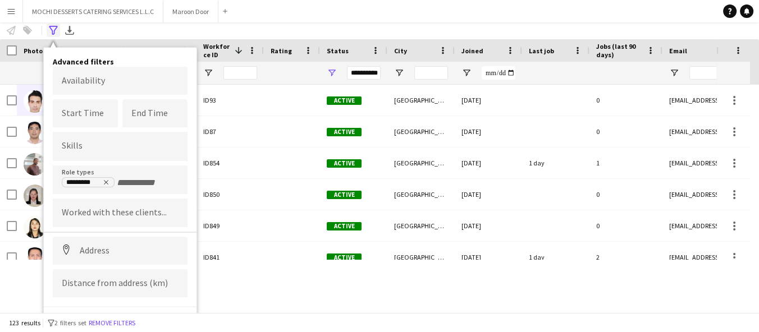
scroll to position [56, 0]
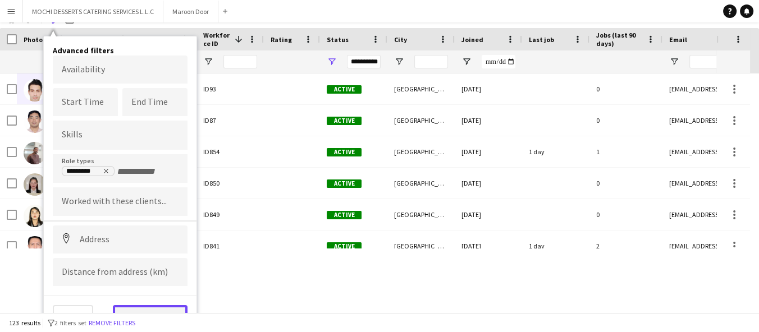
click at [171, 310] on button "View results" at bounding box center [150, 316] width 75 height 22
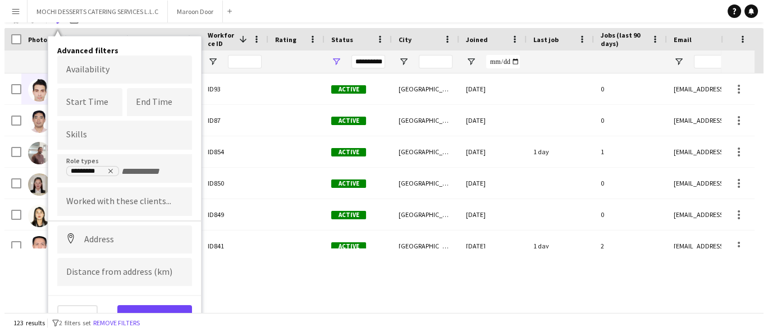
scroll to position [0, 0]
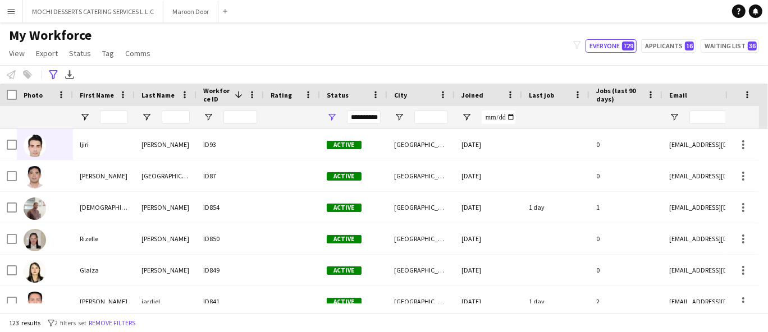
click at [19, 97] on div "Photo" at bounding box center [45, 95] width 56 height 22
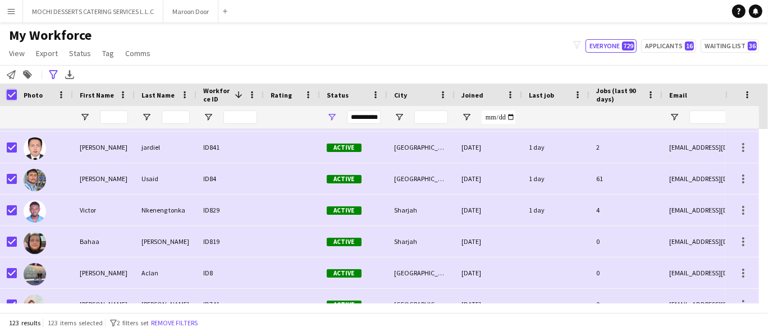
scroll to position [159, 0]
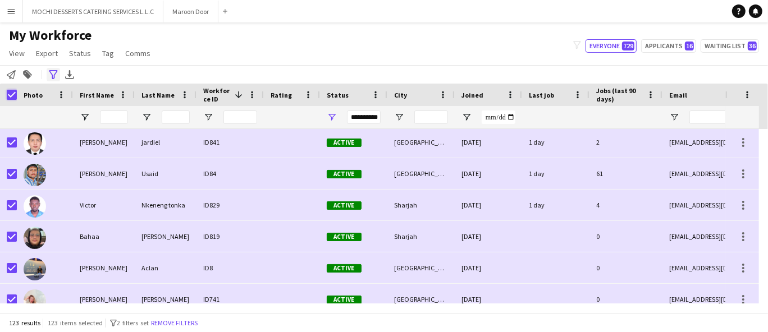
click at [56, 75] on icon "Advanced filters" at bounding box center [53, 74] width 9 height 9
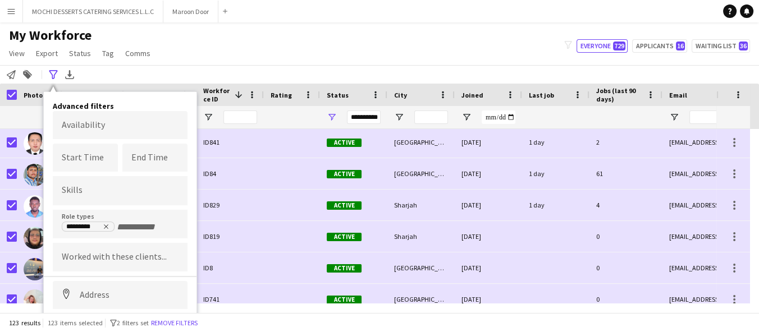
click at [273, 57] on div "My Workforce View Views Default view New view Update view Delete view Edit name…" at bounding box center [379, 46] width 759 height 38
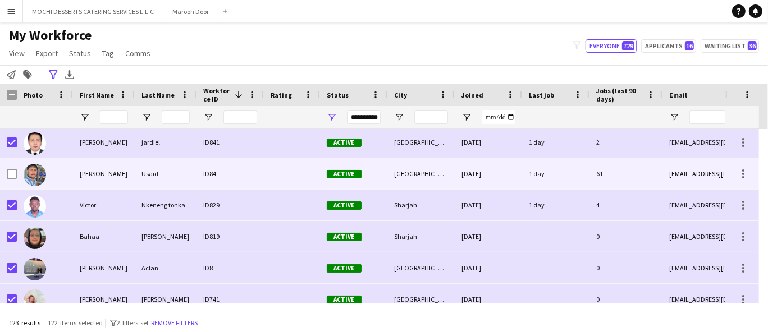
click at [18, 207] on div at bounding box center [45, 205] width 56 height 31
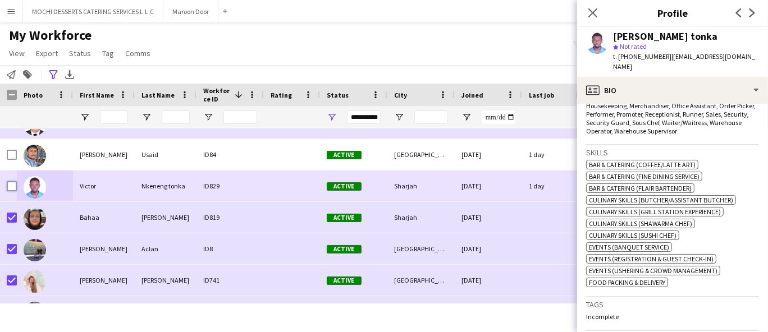
scroll to position [176, 0]
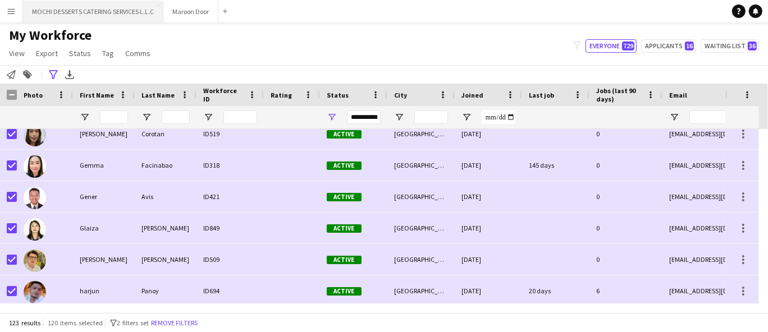
click at [77, 8] on button "MOCHI DESSERTS CATERING SERVICES L.L.C Close" at bounding box center [93, 12] width 140 height 22
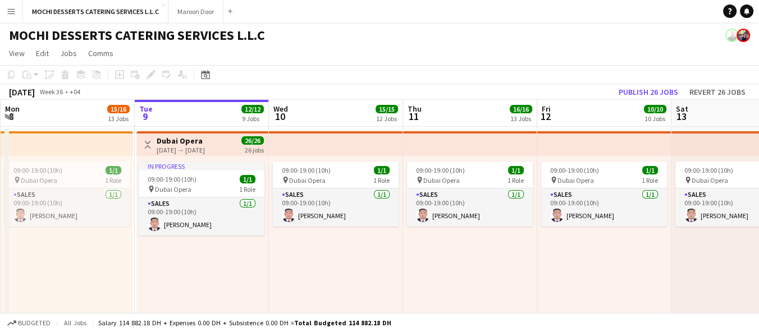
click at [424, 68] on app-toolbar "Copy Paste Paste Ctrl+V Paste with crew Ctrl+Shift+V Paste linked Job [GEOGRAPH…" at bounding box center [379, 74] width 759 height 19
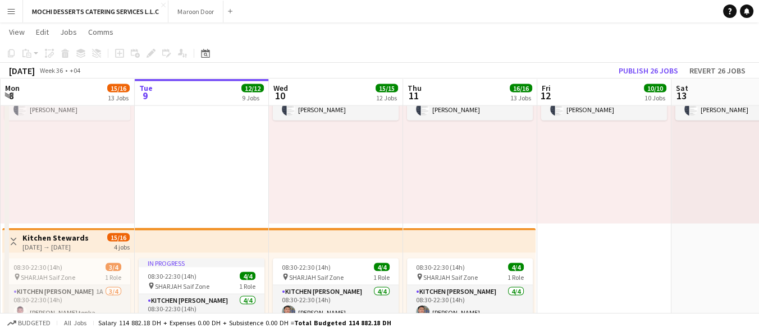
scroll to position [2916, 0]
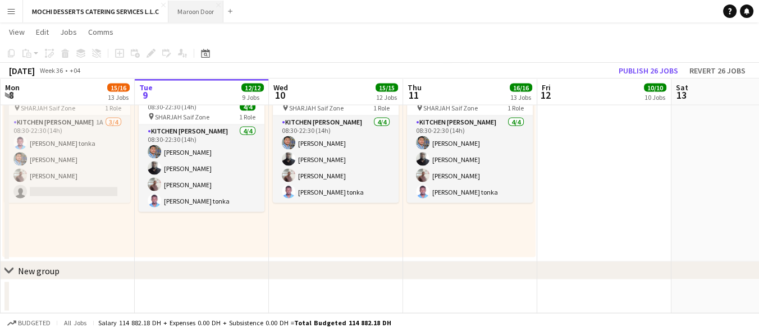
click at [185, 18] on button "Maroon Door Close" at bounding box center [195, 12] width 55 height 22
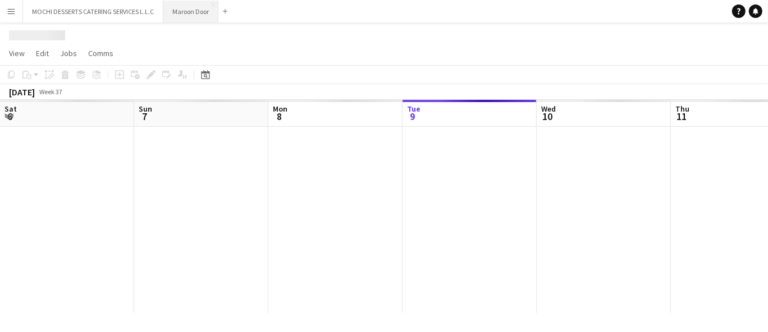
scroll to position [0, 268]
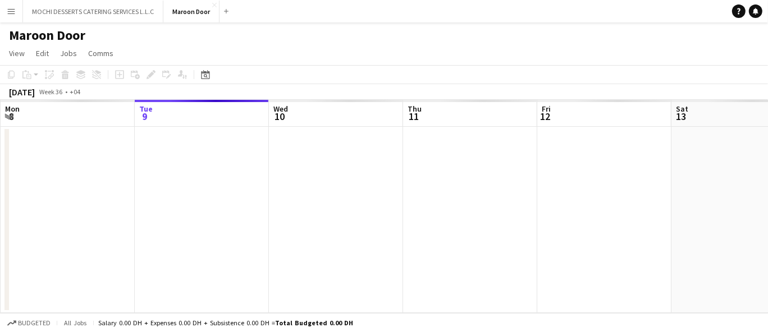
click at [12, 11] on app-icon "Menu" at bounding box center [11, 11] width 9 height 9
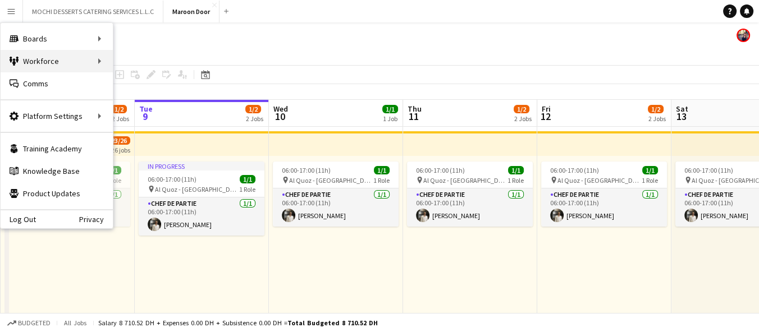
click at [91, 63] on div "Workforce Workforce" at bounding box center [57, 61] width 112 height 22
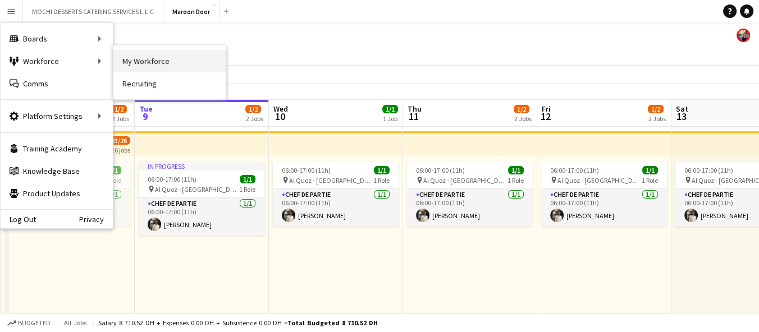
click at [165, 61] on link "My Workforce" at bounding box center [169, 61] width 112 height 22
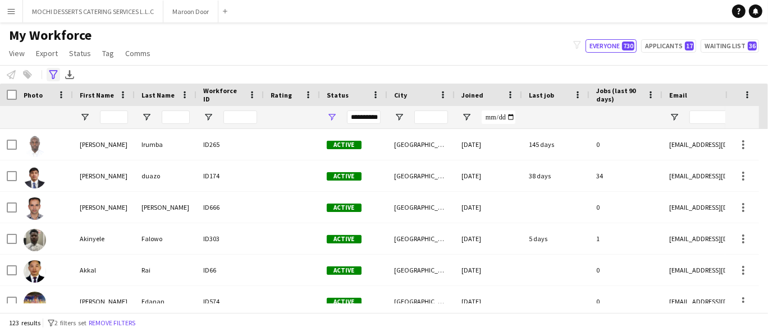
click at [54, 77] on icon "Advanced filters" at bounding box center [53, 74] width 9 height 9
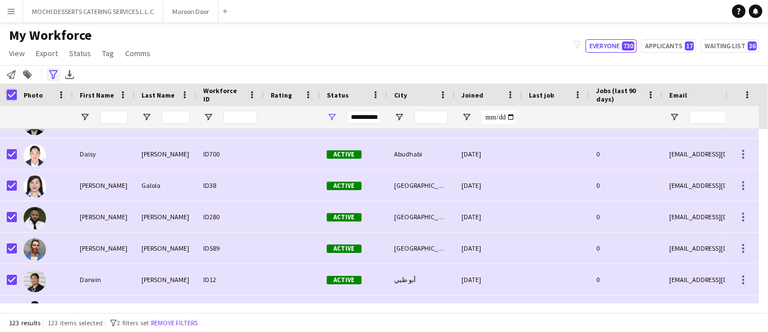
scroll to position [917, 0]
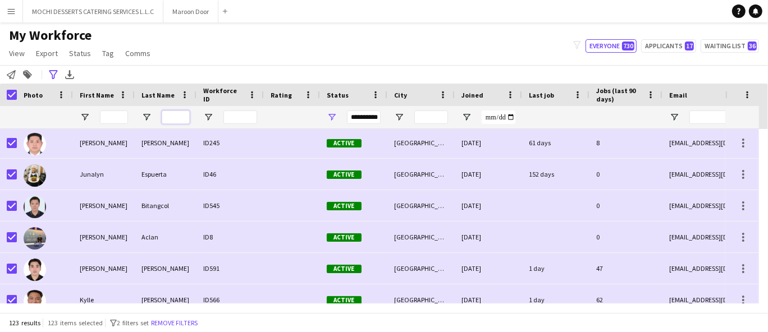
click at [180, 118] on input "Last Name Filter Input" at bounding box center [176, 117] width 28 height 13
click at [240, 116] on input "Workforce ID Filter Input" at bounding box center [240, 117] width 34 height 13
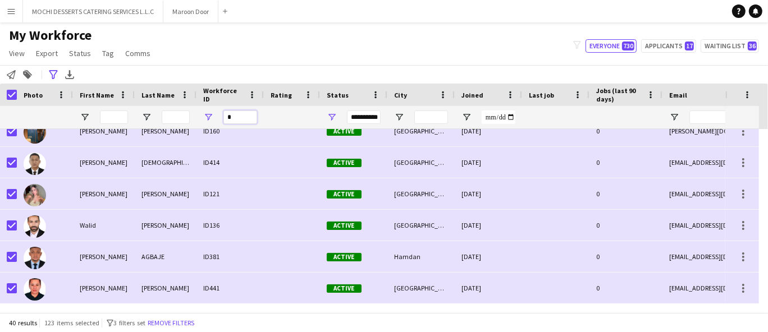
type input "*"
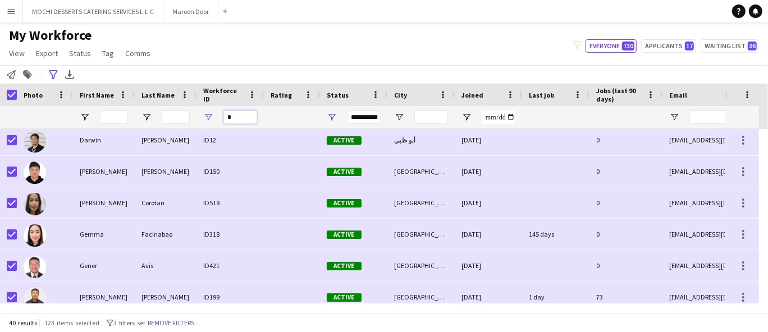
click at [244, 118] on input "*" at bounding box center [240, 117] width 34 height 13
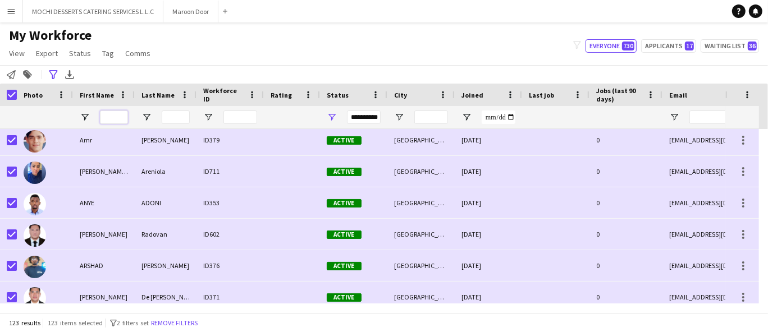
click at [108, 119] on input "First Name Filter Input" at bounding box center [114, 117] width 28 height 13
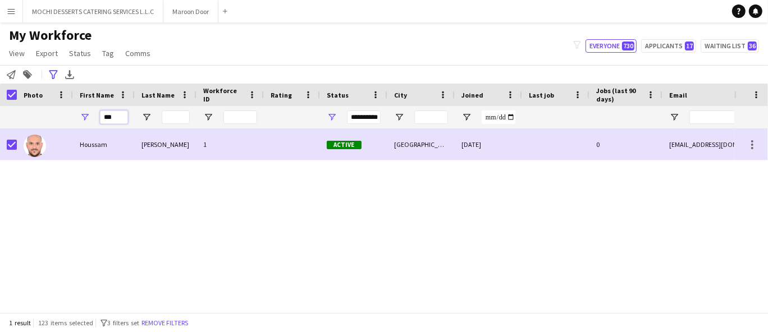
type input "***"
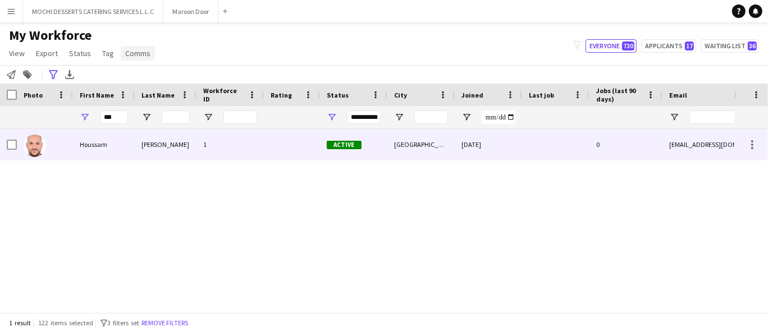
click at [143, 54] on span "Comms" at bounding box center [137, 53] width 25 height 10
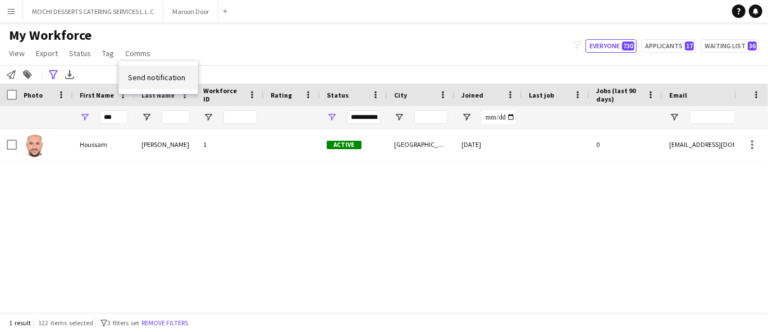
click at [167, 83] on link "Send notification" at bounding box center [158, 78] width 79 height 24
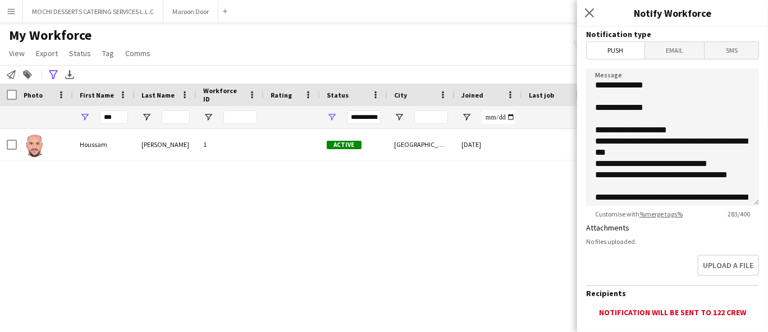
click at [670, 48] on span "Email" at bounding box center [675, 50] width 60 height 17
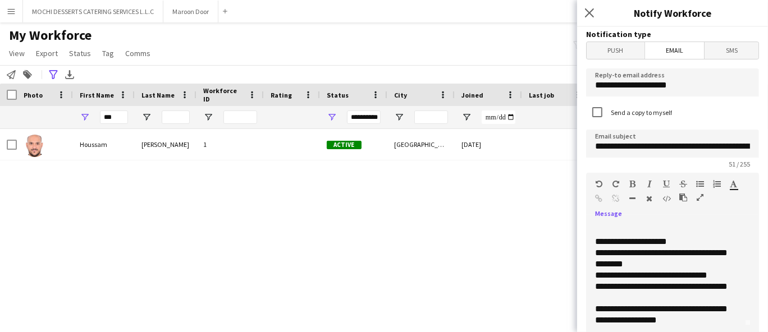
click at [667, 291] on div "**********" at bounding box center [668, 290] width 164 height 135
paste div
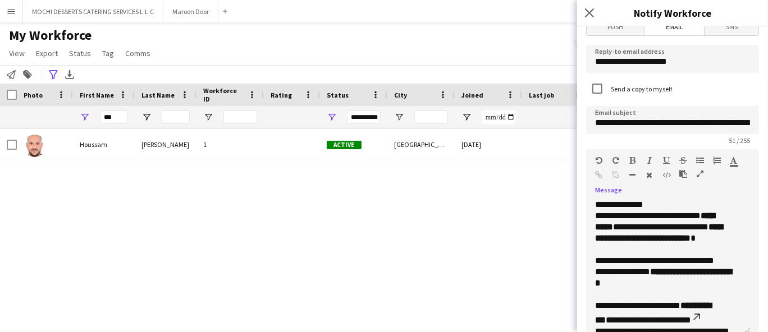
click at [665, 213] on p "**********" at bounding box center [663, 233] width 136 height 45
click at [661, 203] on p "**********" at bounding box center [663, 204] width 136 height 11
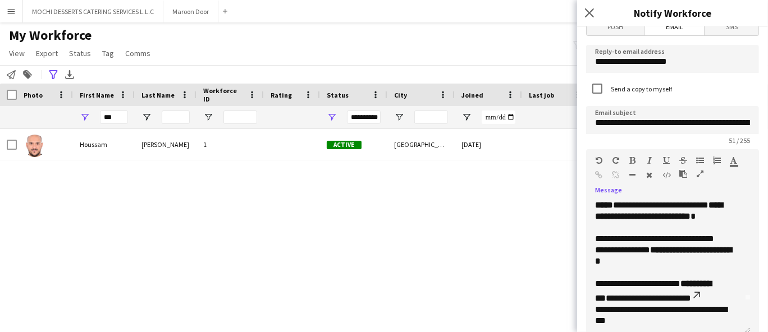
click at [702, 269] on p "**********" at bounding box center [663, 256] width 136 height 45
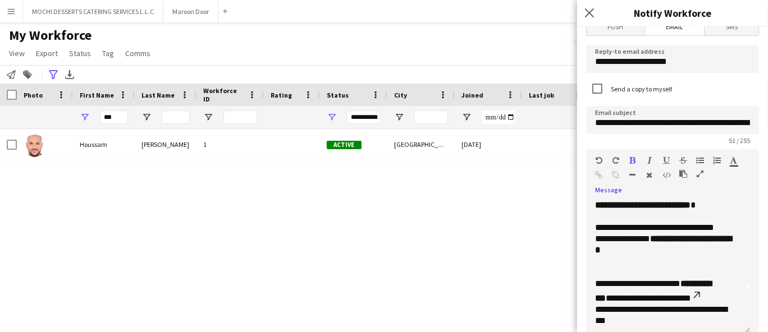
click at [661, 315] on p "**********" at bounding box center [663, 301] width 136 height 47
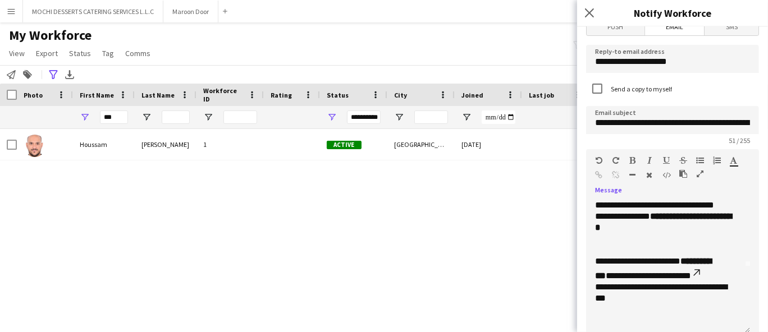
click at [612, 318] on p at bounding box center [668, 319] width 146 height 11
click at [595, 322] on p at bounding box center [668, 319] width 146 height 11
click at [606, 322] on p at bounding box center [668, 319] width 146 height 11
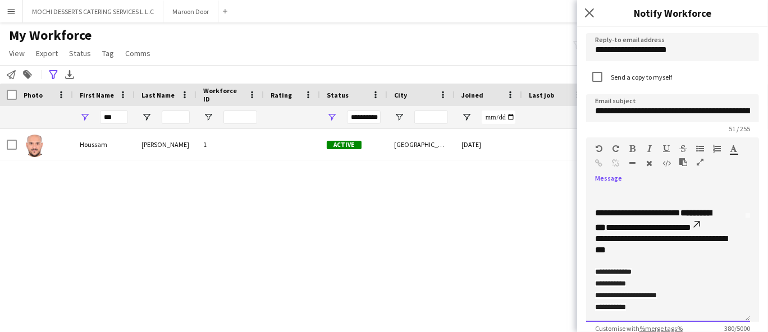
scroll to position [0, 0]
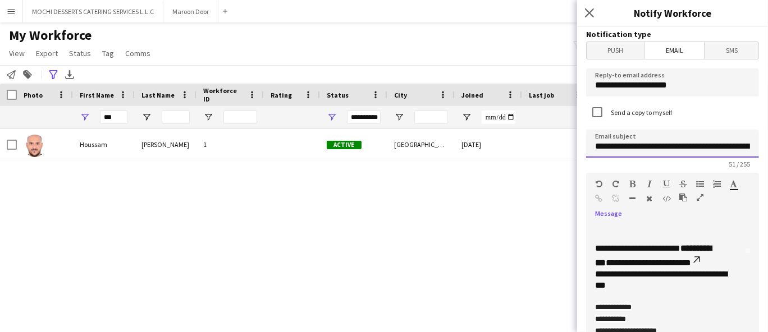
click at [630, 146] on input "**********" at bounding box center [672, 144] width 173 height 28
paste input "**********"
click at [652, 148] on input "**********" at bounding box center [668, 144] width 164 height 28
paste input
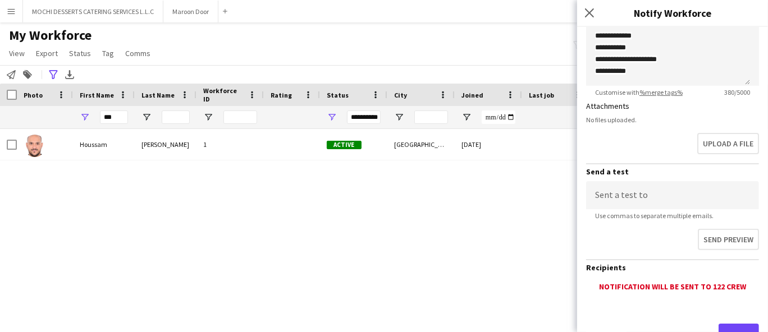
scroll to position [315, 0]
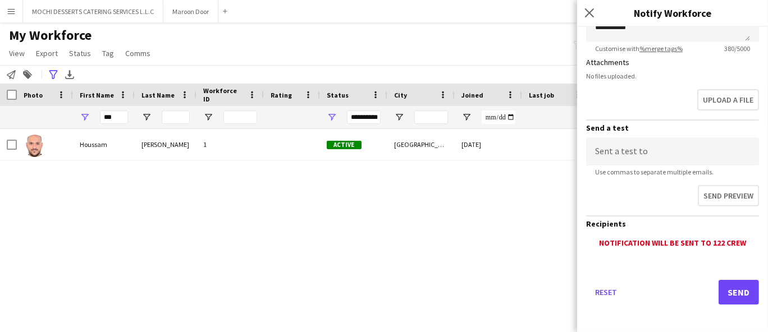
type input "**********"
click at [725, 292] on button "Send" at bounding box center [739, 292] width 40 height 25
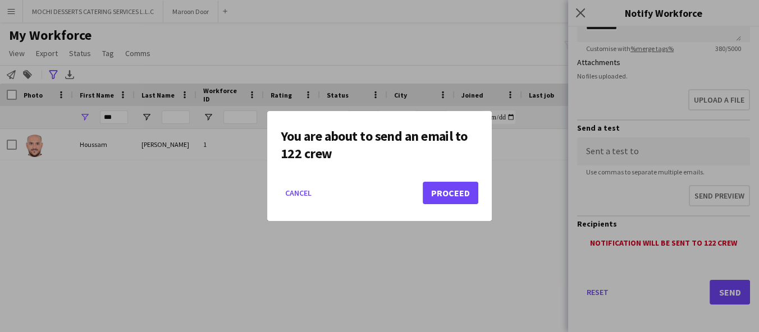
click at [464, 203] on button "Proceed" at bounding box center [451, 193] width 56 height 22
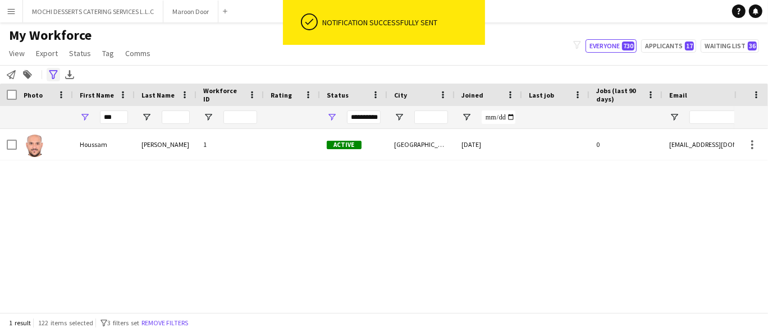
click at [53, 76] on icon "Advanced filters" at bounding box center [53, 74] width 9 height 9
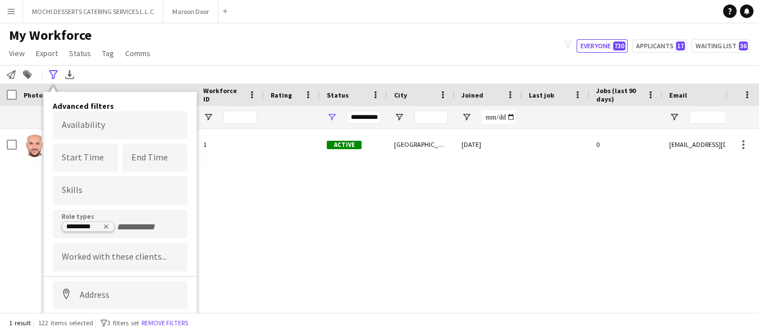
click at [108, 228] on icon "Remove tag" at bounding box center [106, 226] width 7 height 7
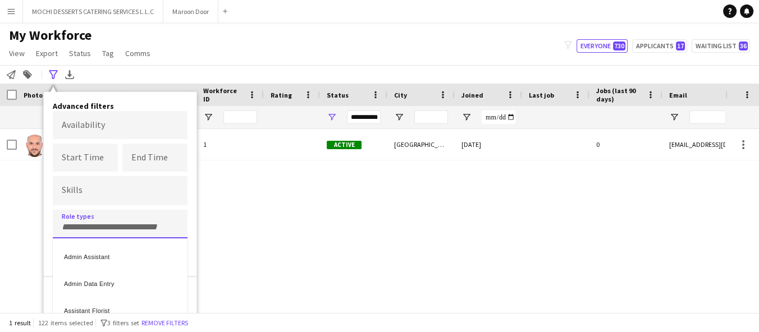
click at [276, 218] on div at bounding box center [379, 166] width 759 height 332
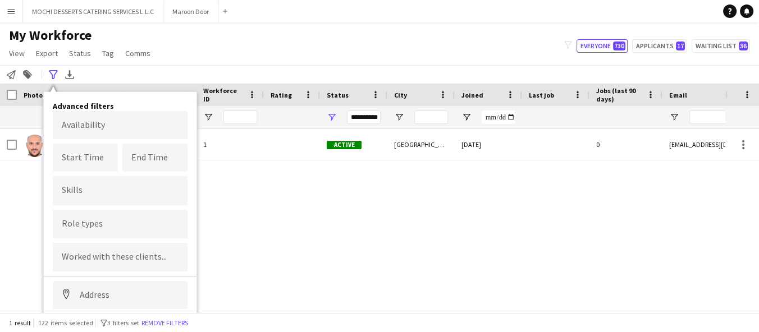
click at [318, 48] on div "My Workforce View Views Default view New view Update view Delete view Edit name…" at bounding box center [379, 46] width 759 height 38
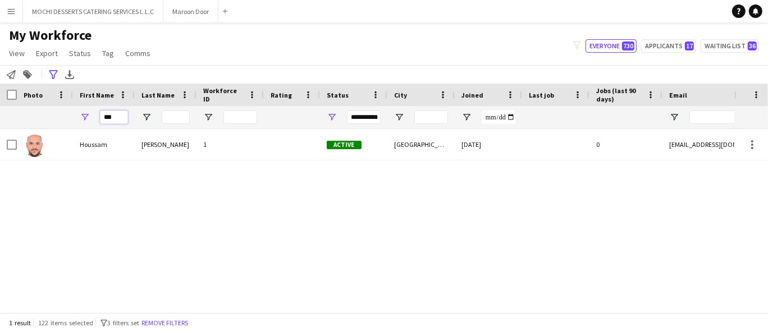
click at [120, 119] on input "***" at bounding box center [114, 117] width 28 height 13
type input "*"
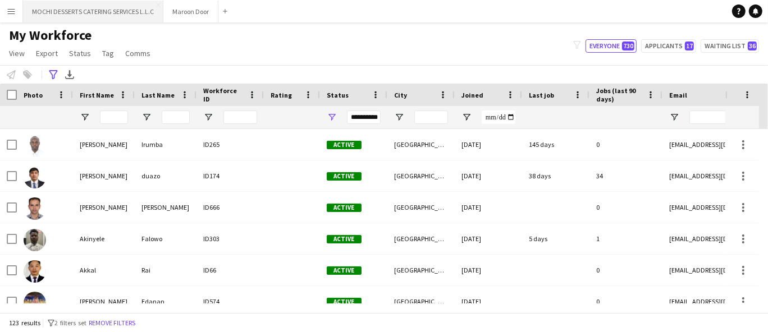
click at [91, 4] on button "MOCHI DESSERTS CATERING SERVICES L.L.C Close" at bounding box center [93, 12] width 140 height 22
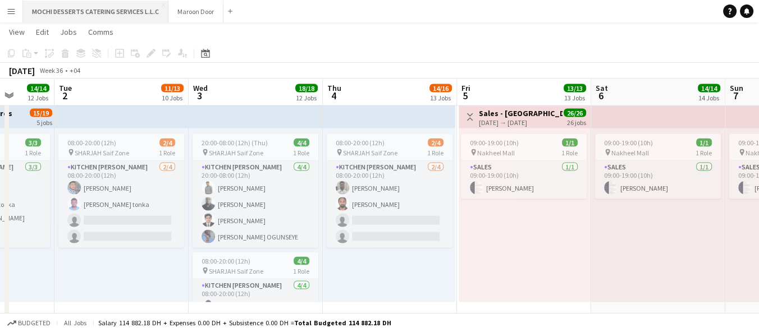
scroll to position [2669, 0]
click at [203, 15] on button "Maroon Door Close" at bounding box center [195, 12] width 55 height 22
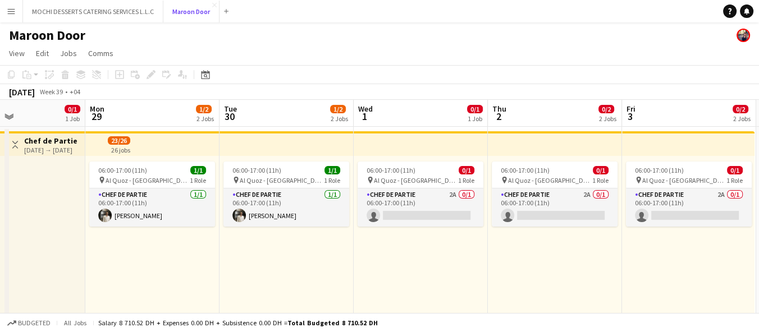
scroll to position [0, 452]
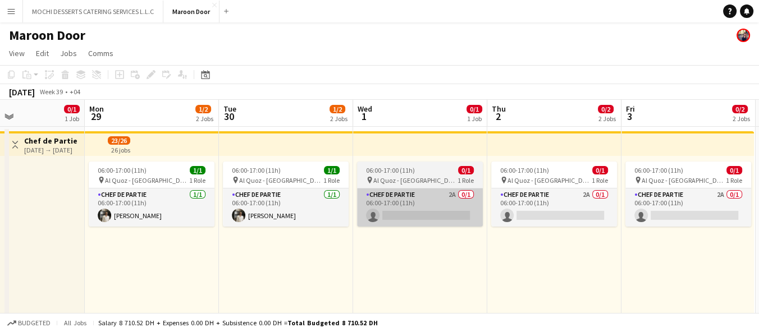
click at [443, 193] on app-card-role "Chef de Partie 2A 0/1 06:00-17:00 (11h) single-neutral-actions" at bounding box center [420, 208] width 126 height 38
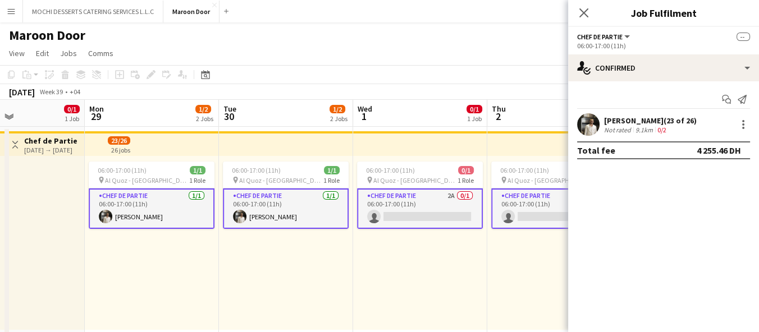
click at [428, 216] on app-card-role "Chef de Partie 2A 0/1 06:00-17:00 (11h) single-neutral-actions" at bounding box center [420, 209] width 126 height 40
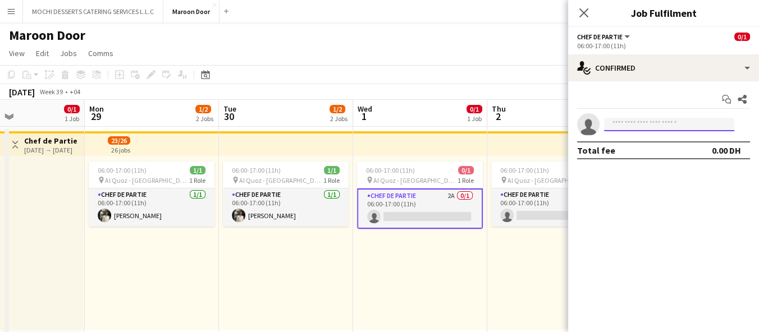
click at [639, 125] on input at bounding box center [669, 124] width 130 height 13
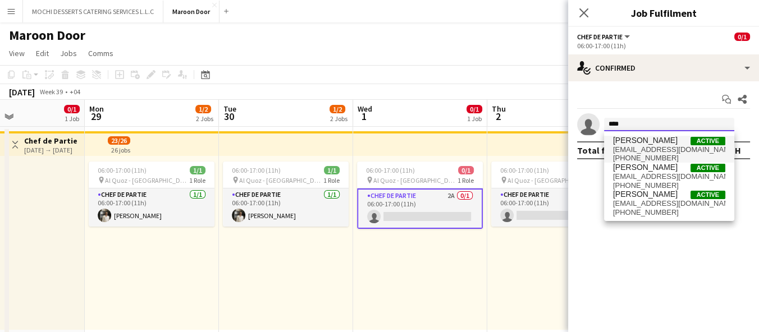
type input "****"
click at [678, 154] on span "[PHONE_NUMBER]" at bounding box center [669, 158] width 112 height 9
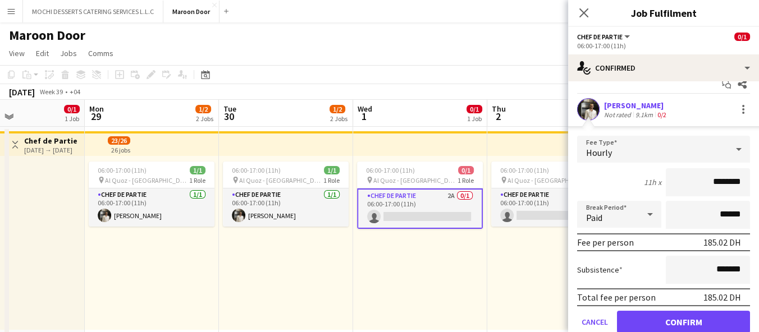
scroll to position [21, 0]
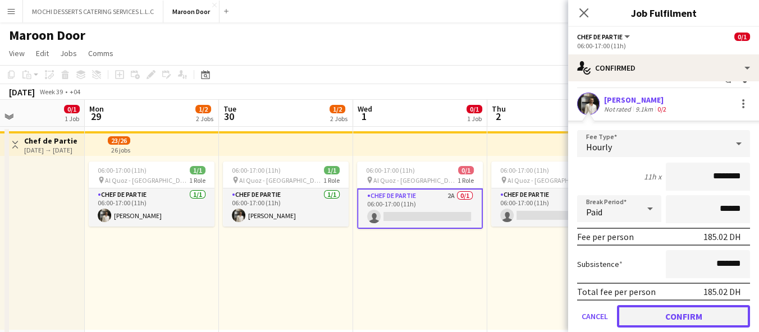
click at [673, 321] on button "Confirm" at bounding box center [683, 316] width 133 height 22
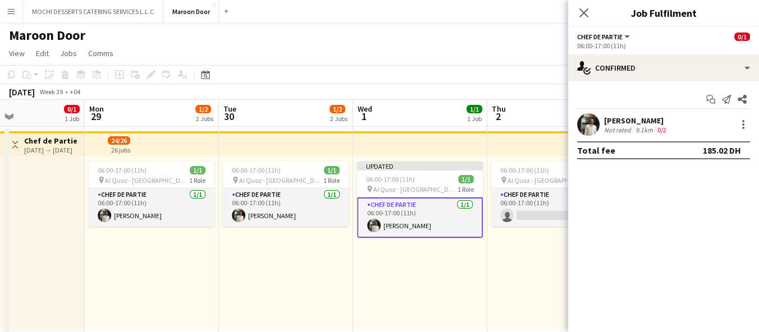
scroll to position [0, 0]
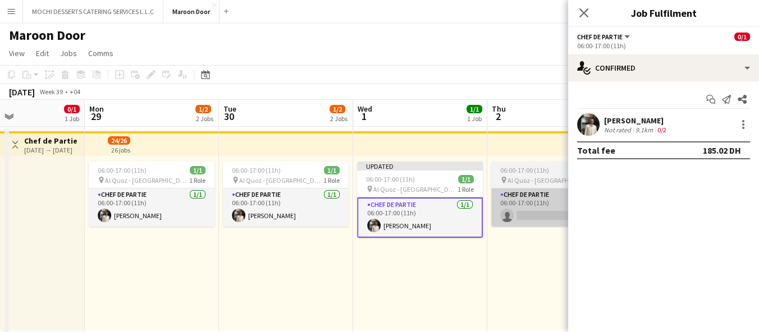
click at [536, 203] on app-card-role "Chef de Partie 2A 0/1 06:00-17:00 (11h) single-neutral-actions" at bounding box center [554, 208] width 126 height 38
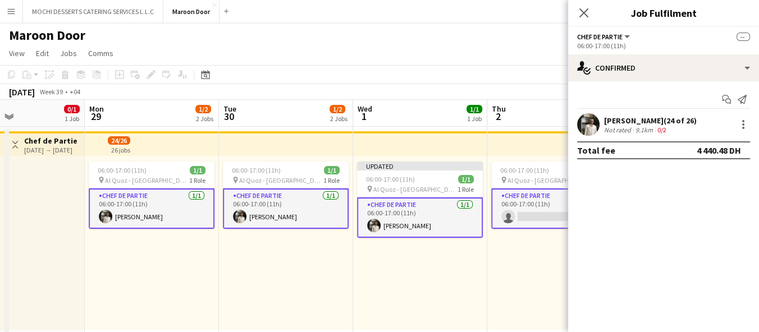
click at [539, 206] on app-card-role "Chef de Partie 2A 0/1 06:00-17:00 (11h) single-neutral-actions" at bounding box center [554, 209] width 126 height 40
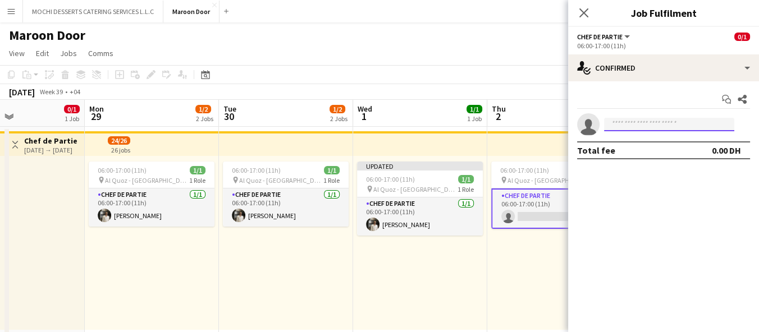
click at [647, 126] on input at bounding box center [669, 124] width 130 height 13
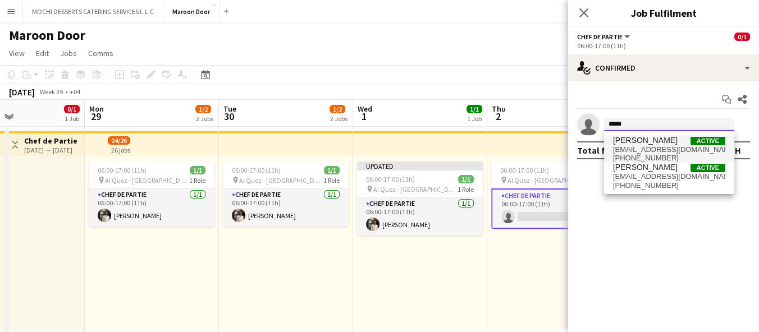
type input "*****"
click at [639, 146] on span "[EMAIL_ADDRESS][DOMAIN_NAME]" at bounding box center [669, 149] width 112 height 9
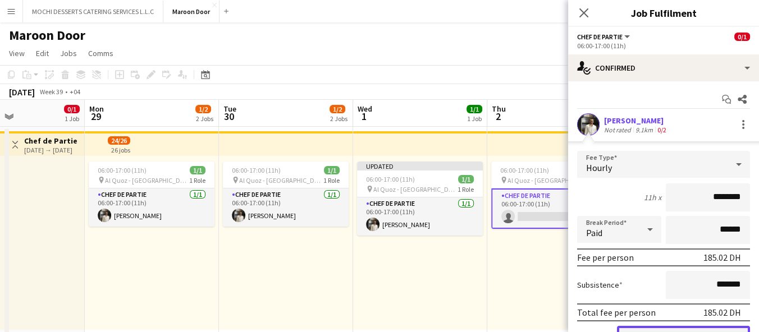
click at [666, 329] on button "Confirm" at bounding box center [683, 337] width 133 height 22
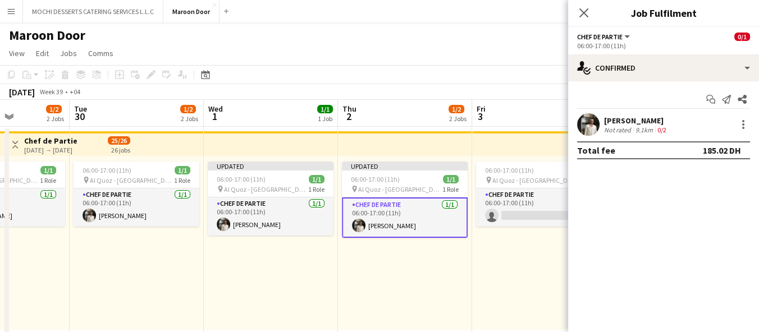
scroll to position [0, 482]
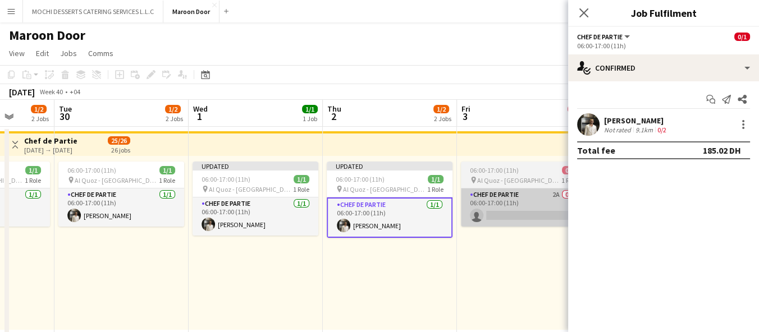
click at [519, 209] on app-card-role "Chef de Partie 2A 0/1 06:00-17:00 (11h) single-neutral-actions" at bounding box center [524, 208] width 126 height 38
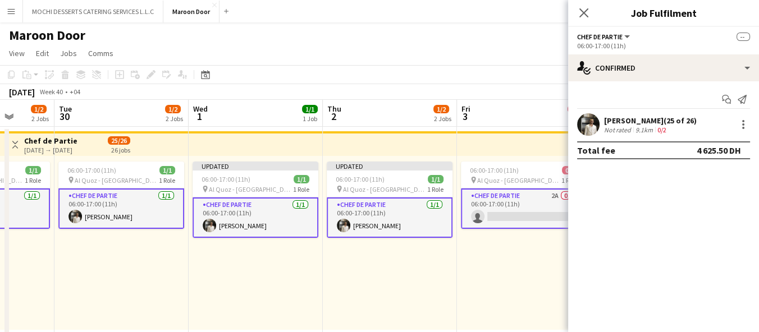
click at [519, 205] on app-card-role "Chef de Partie 2A 0/1 06:00-17:00 (11h) single-neutral-actions" at bounding box center [524, 209] width 126 height 40
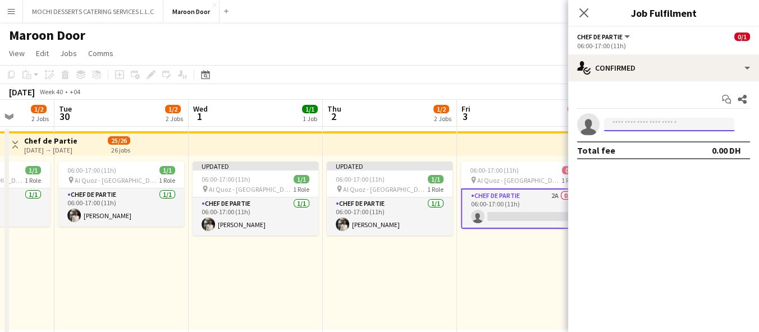
click at [651, 125] on input at bounding box center [669, 124] width 130 height 13
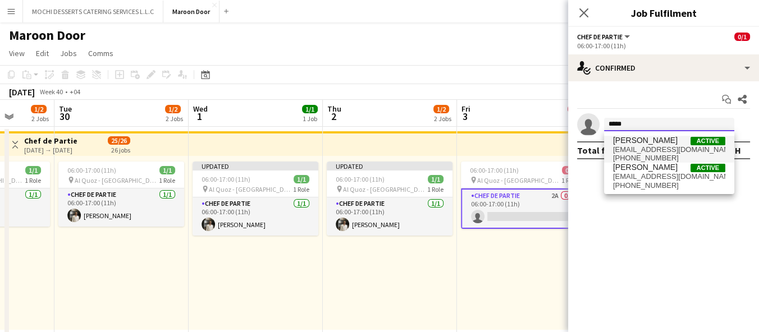
type input "*****"
click at [651, 148] on span "[EMAIL_ADDRESS][DOMAIN_NAME]" at bounding box center [669, 149] width 112 height 9
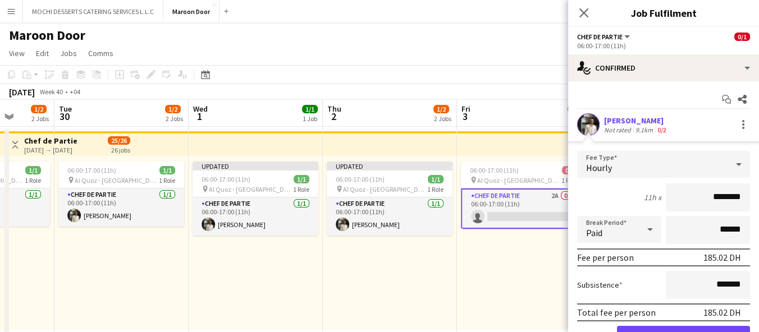
scroll to position [56, 0]
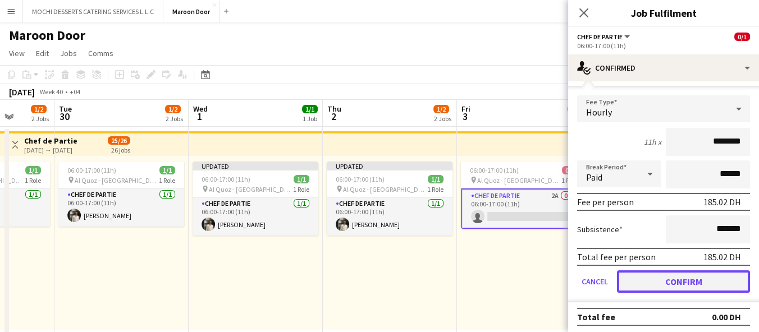
click at [657, 283] on button "Confirm" at bounding box center [683, 282] width 133 height 22
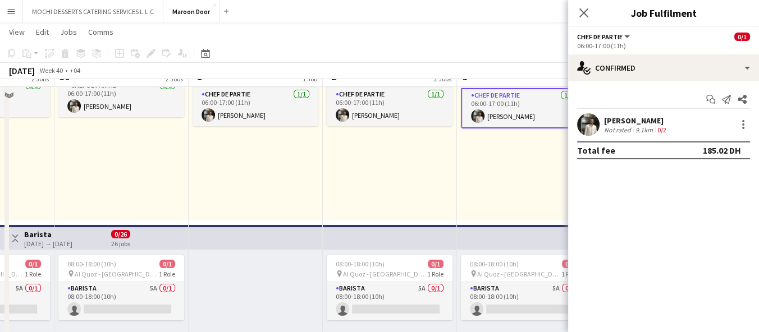
scroll to position [0, 0]
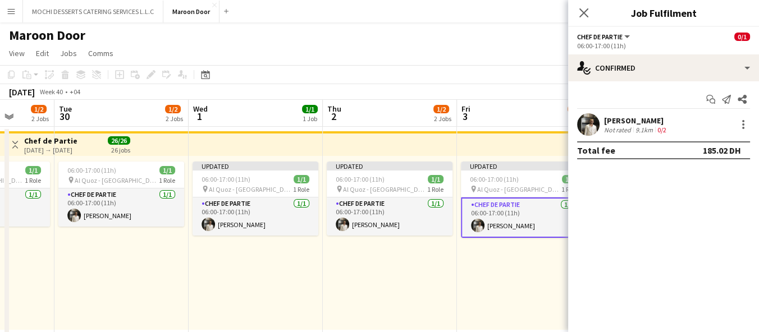
click at [522, 290] on div "Updated 06:00-17:00 (11h) 1/1 pin Al Quoz - Dubai 1 Role Chef de Partie [DATE] …" at bounding box center [523, 243] width 132 height 174
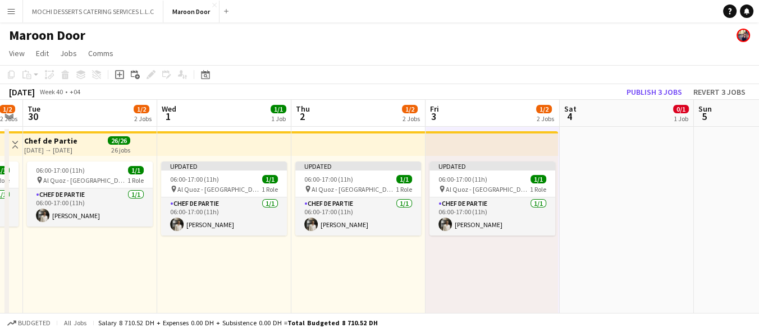
scroll to position [0, 381]
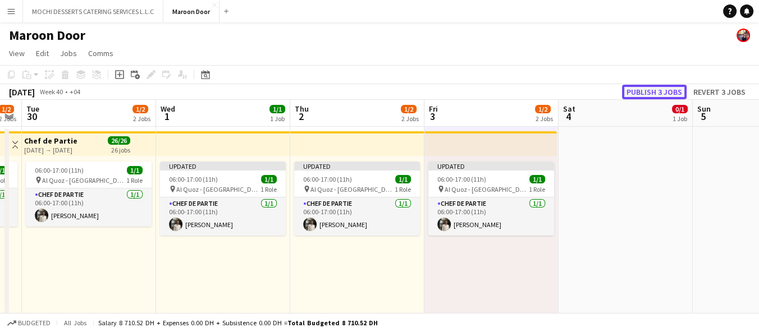
click at [670, 97] on button "Publish 3 jobs" at bounding box center [654, 92] width 65 height 15
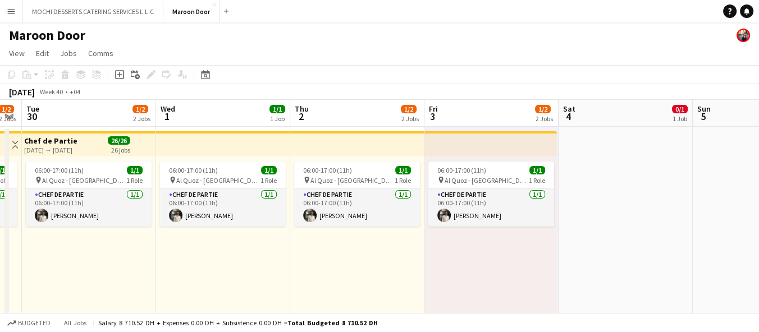
click at [489, 276] on div "06:00-17:00 (11h) 1/1 pin Al Quoz - Dubai 1 Role Chef de Partie [DATE] 06:00-17…" at bounding box center [490, 243] width 132 height 174
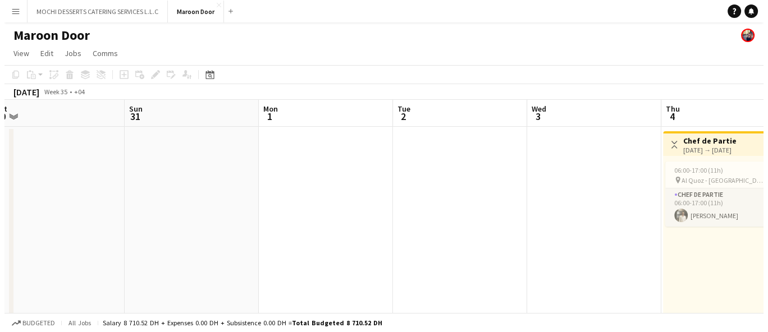
scroll to position [0, 420]
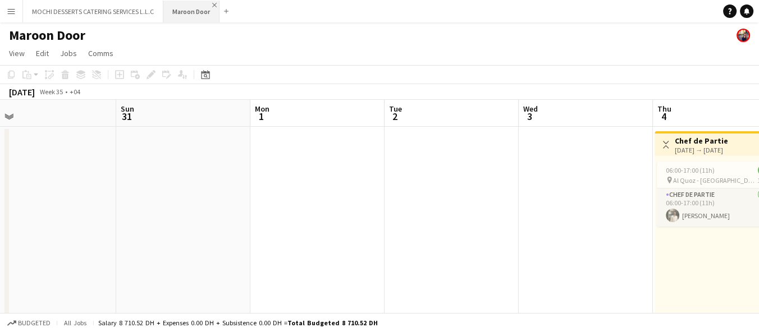
click at [213, 3] on app-icon "Close" at bounding box center [214, 5] width 4 height 4
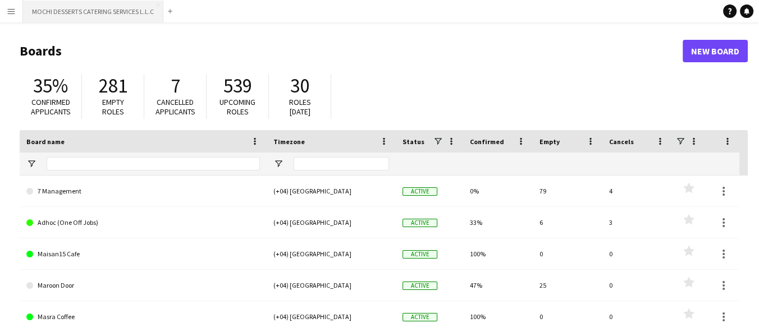
click at [80, 11] on button "MOCHI DESSERTS CATERING SERVICES L.L.C Close" at bounding box center [93, 12] width 140 height 22
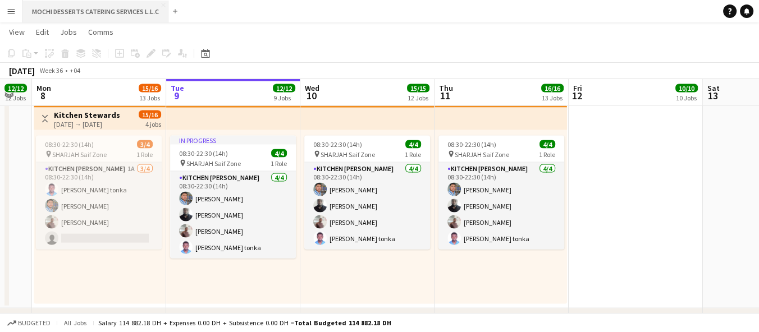
scroll to position [0, 379]
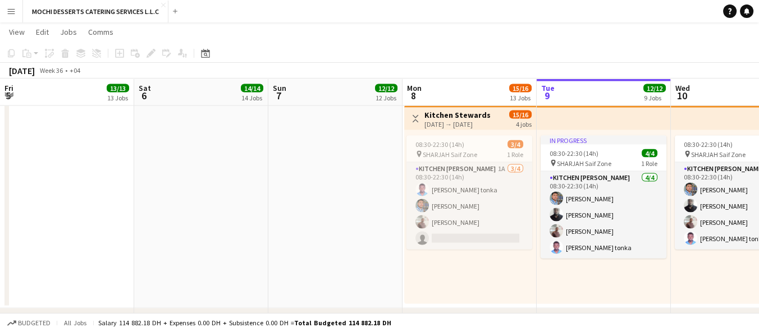
scroll to position [0, 379]
